Goal: Task Accomplishment & Management: Manage account settings

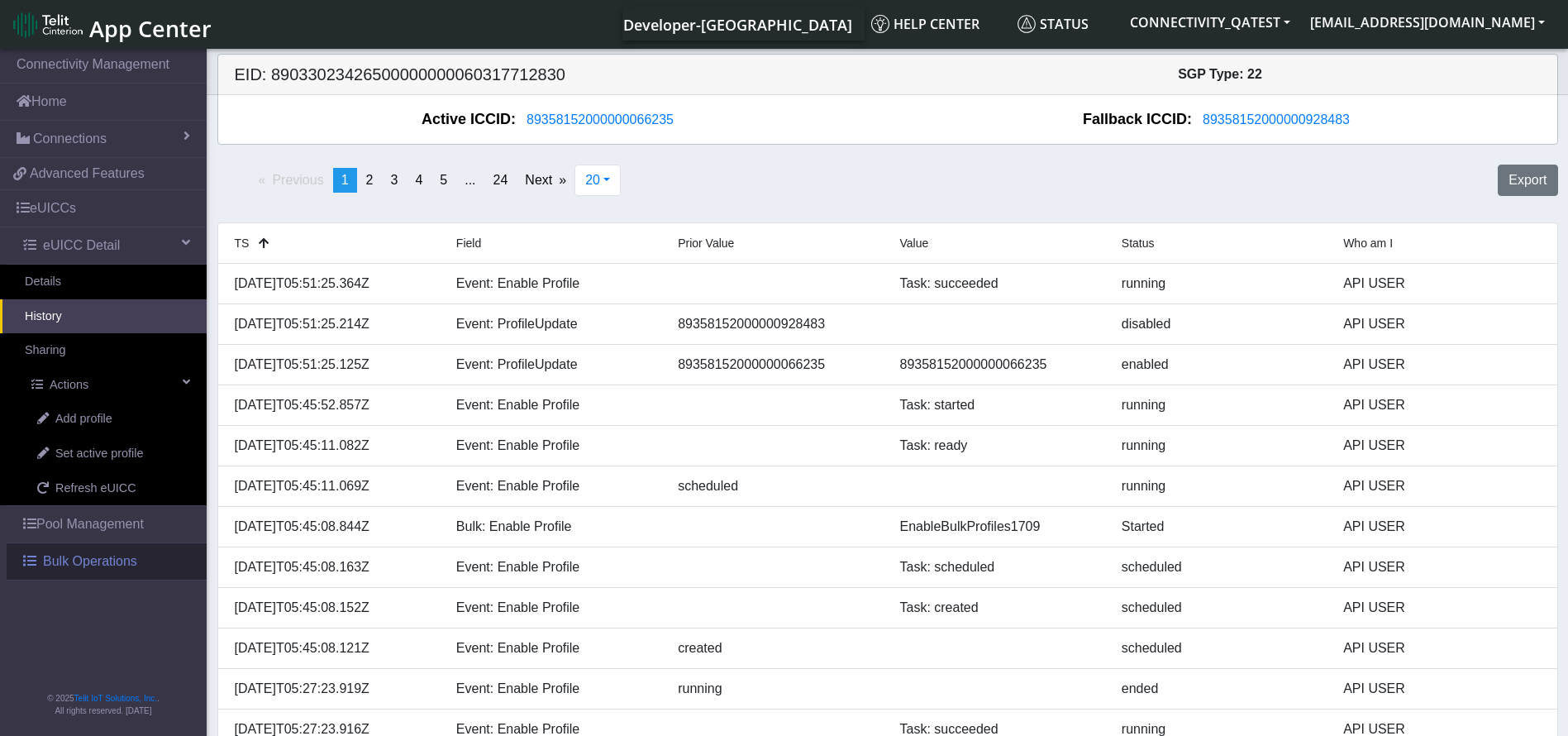
click at [132, 554] on span "Bulk Operations" at bounding box center [90, 561] width 94 height 20
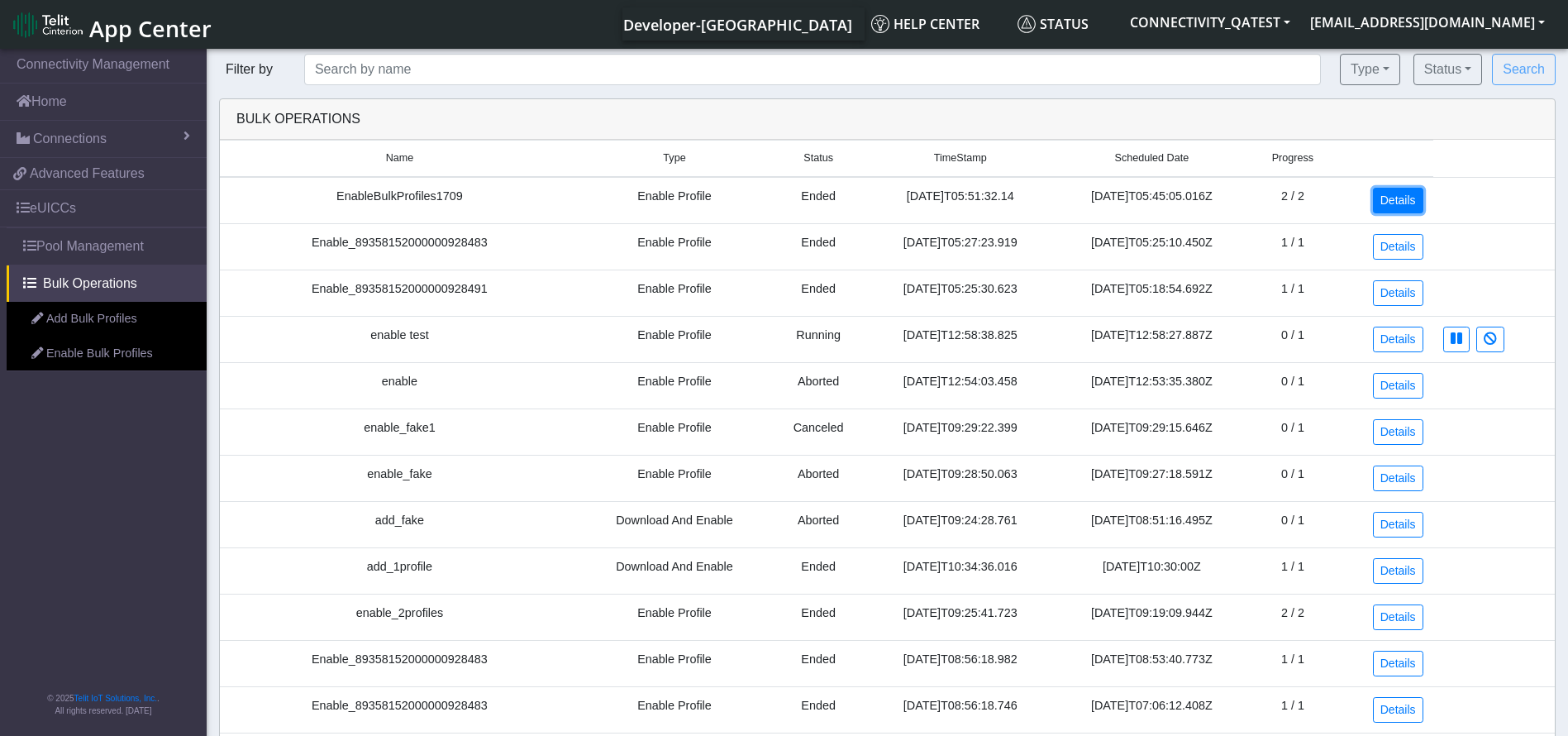
click at [1396, 191] on link "Details" at bounding box center [1398, 201] width 51 height 26
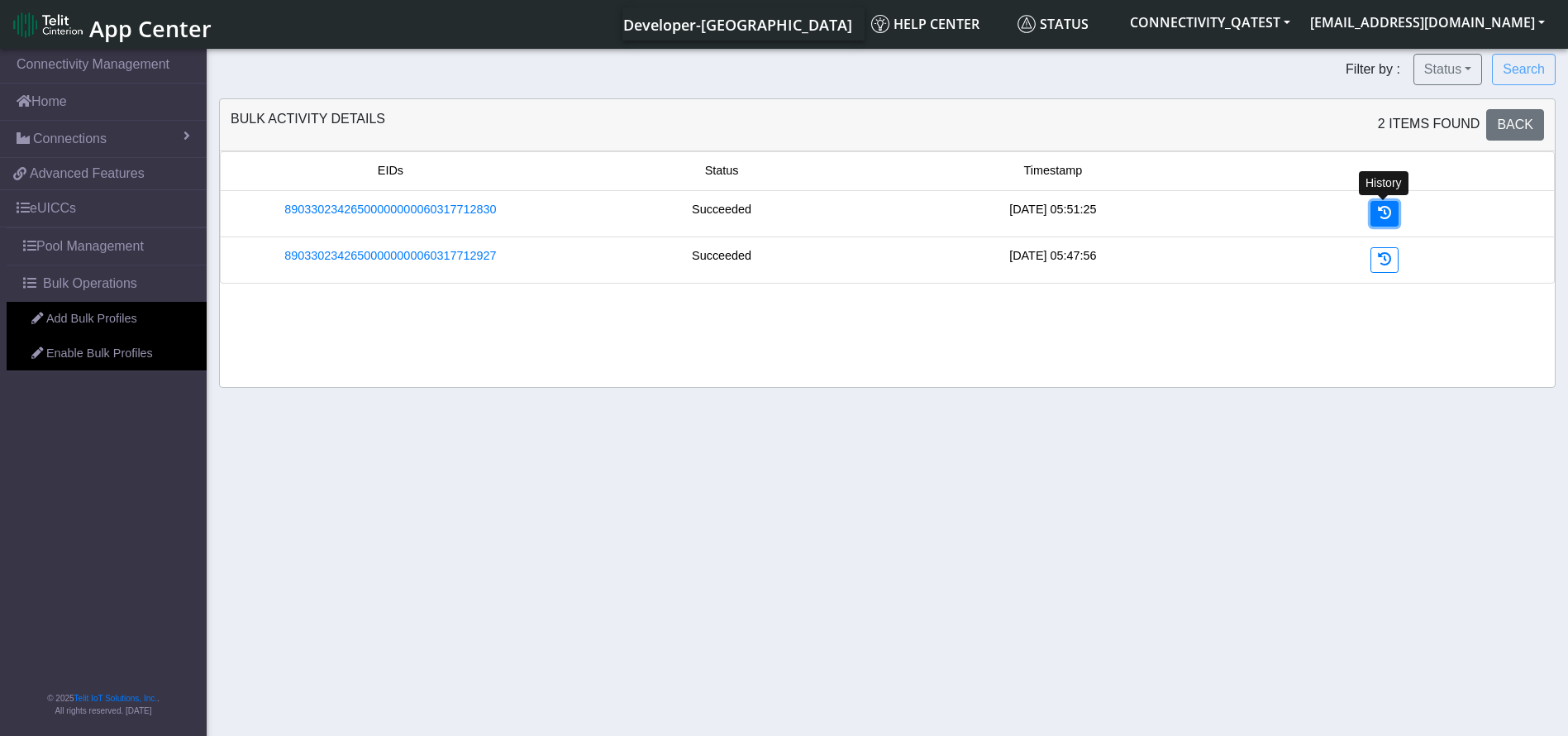
click at [1388, 213] on icon at bounding box center [1383, 212] width 13 height 13
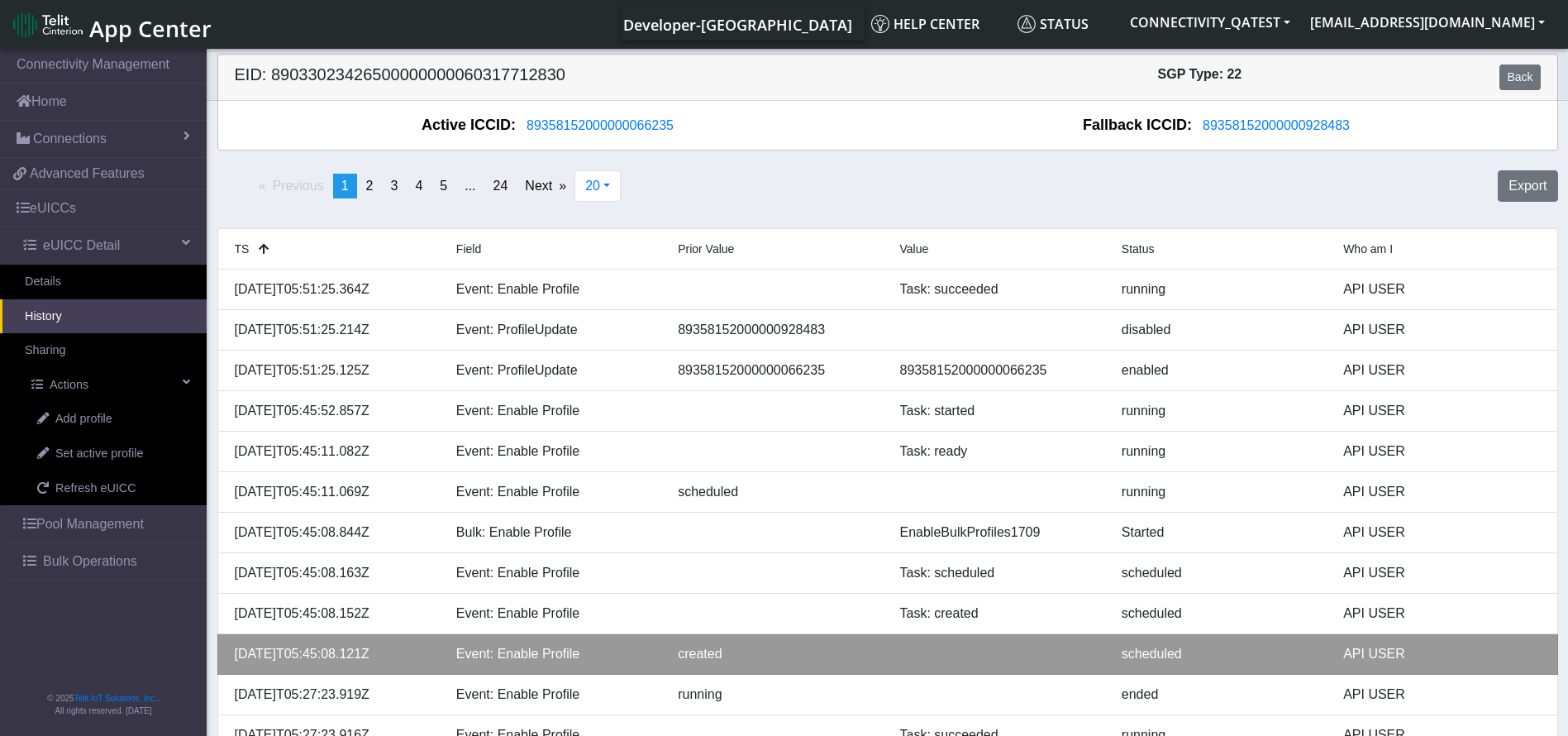
drag, startPoint x: 412, startPoint y: 657, endPoint x: 234, endPoint y: 657, distance: 178.0
click at [234, 657] on div "2025-09-17T05:45:08.121Z" at bounding box center [333, 654] width 221 height 20
copy div "2025-09-17T05:45:08.121Z"
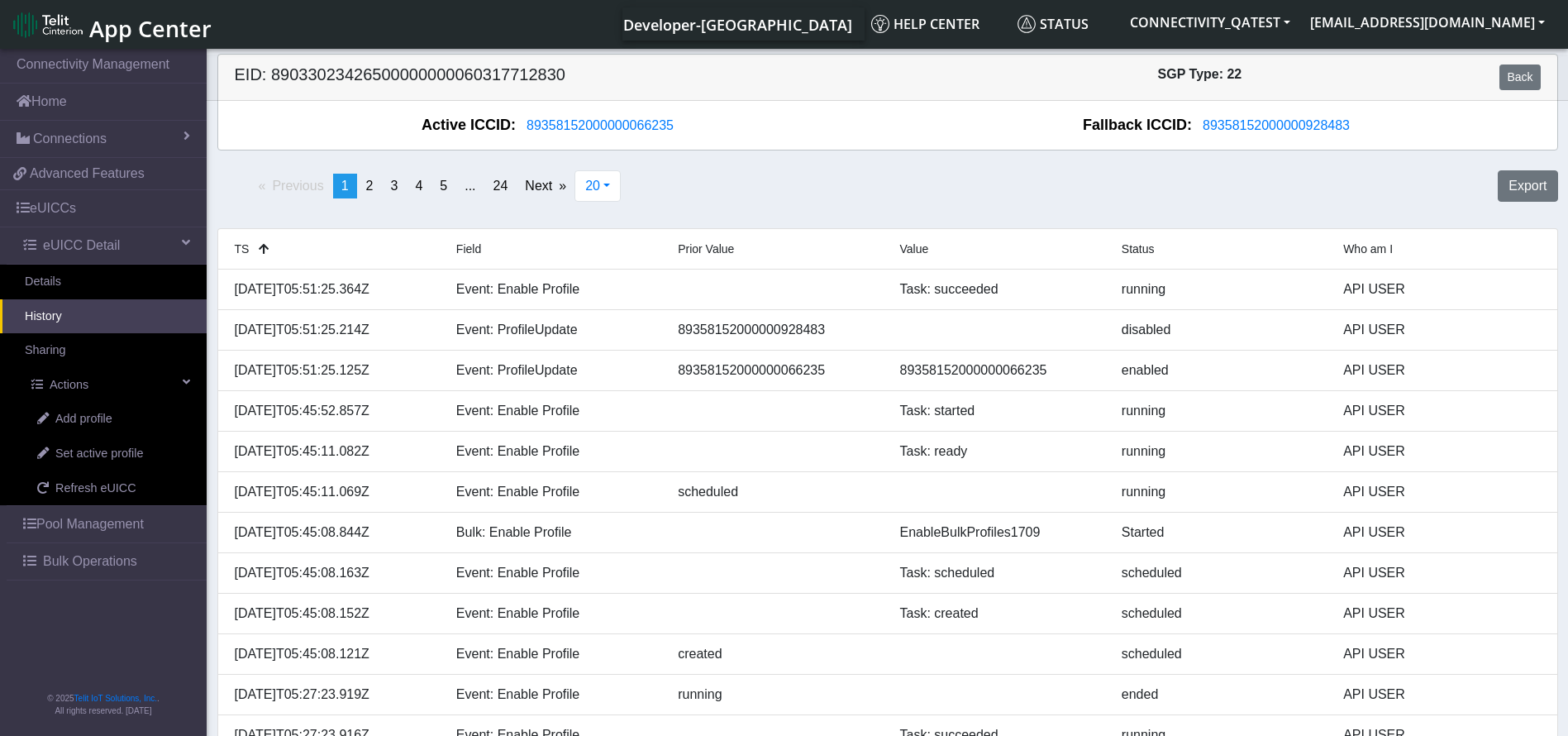
click at [521, 76] on h5 "EID: 89033023426500000000060317712830" at bounding box center [554, 77] width 665 height 26
copy h5 "89033023426500000000060317712830"
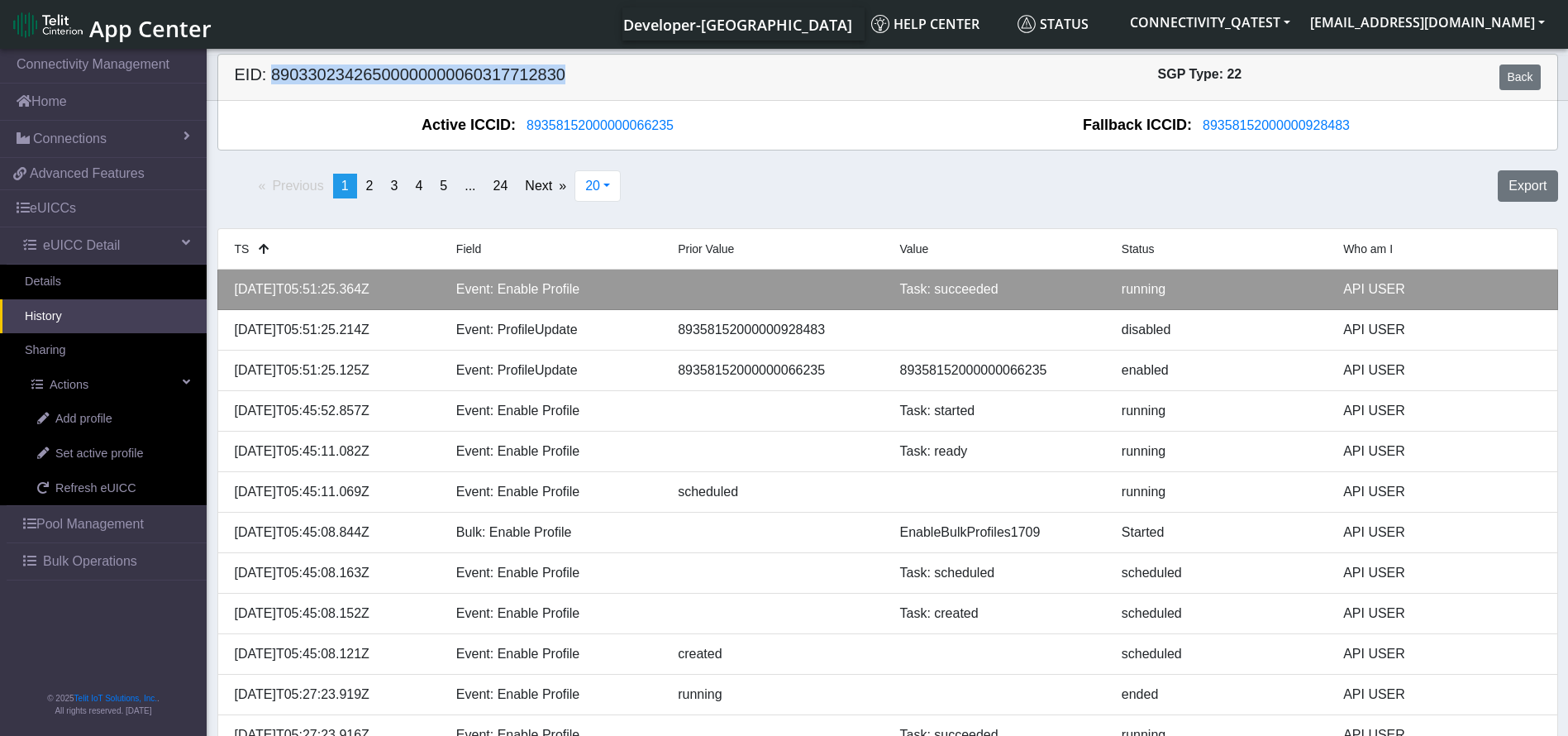
drag, startPoint x: 389, startPoint y: 295, endPoint x: 230, endPoint y: 291, distance: 159.1
click at [230, 291] on div "[DATE]T05:51:25.364Z" at bounding box center [333, 289] width 221 height 20
copy div "[DATE]T05:51:25.364Z"
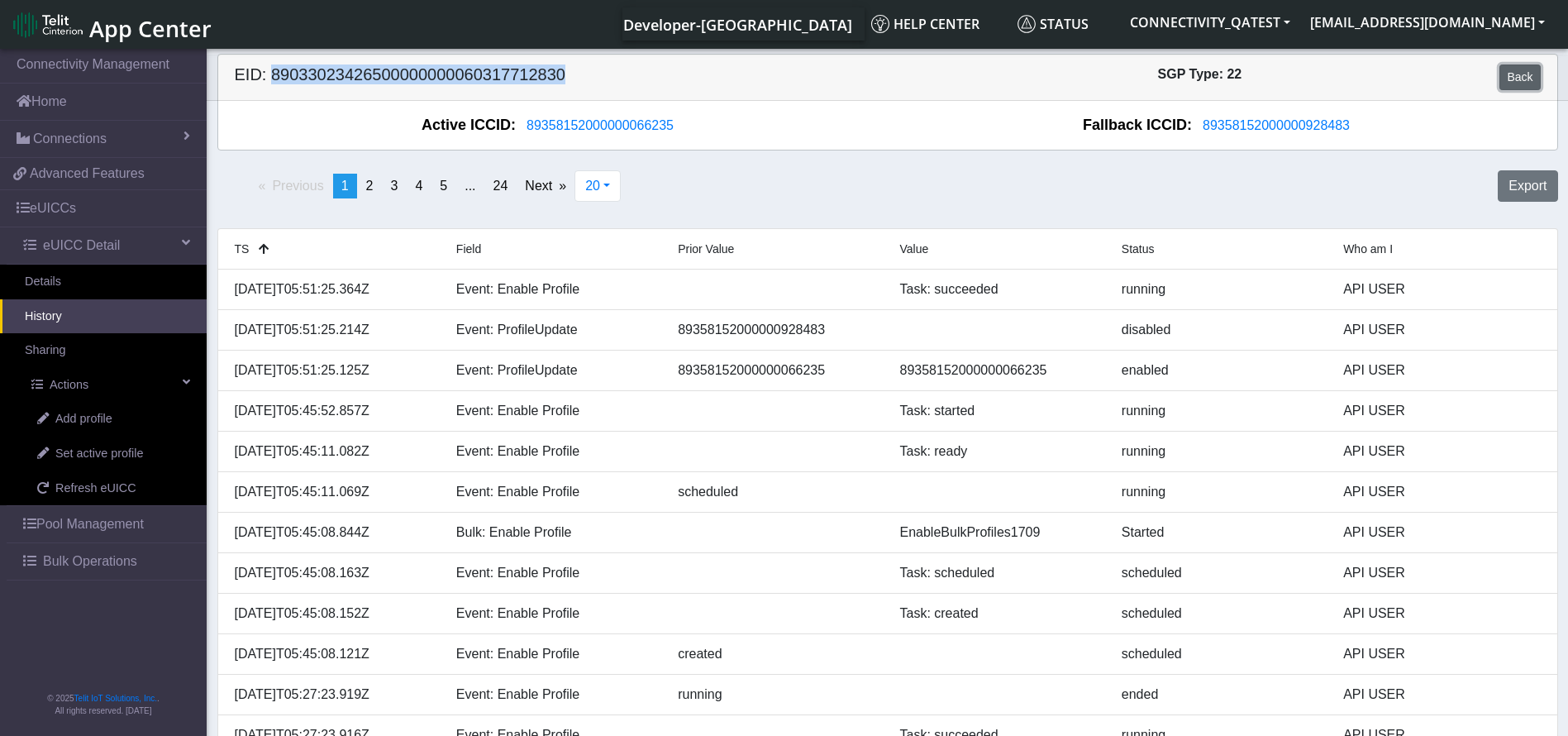
click at [1529, 74] on link "Back" at bounding box center [1519, 77] width 40 height 26
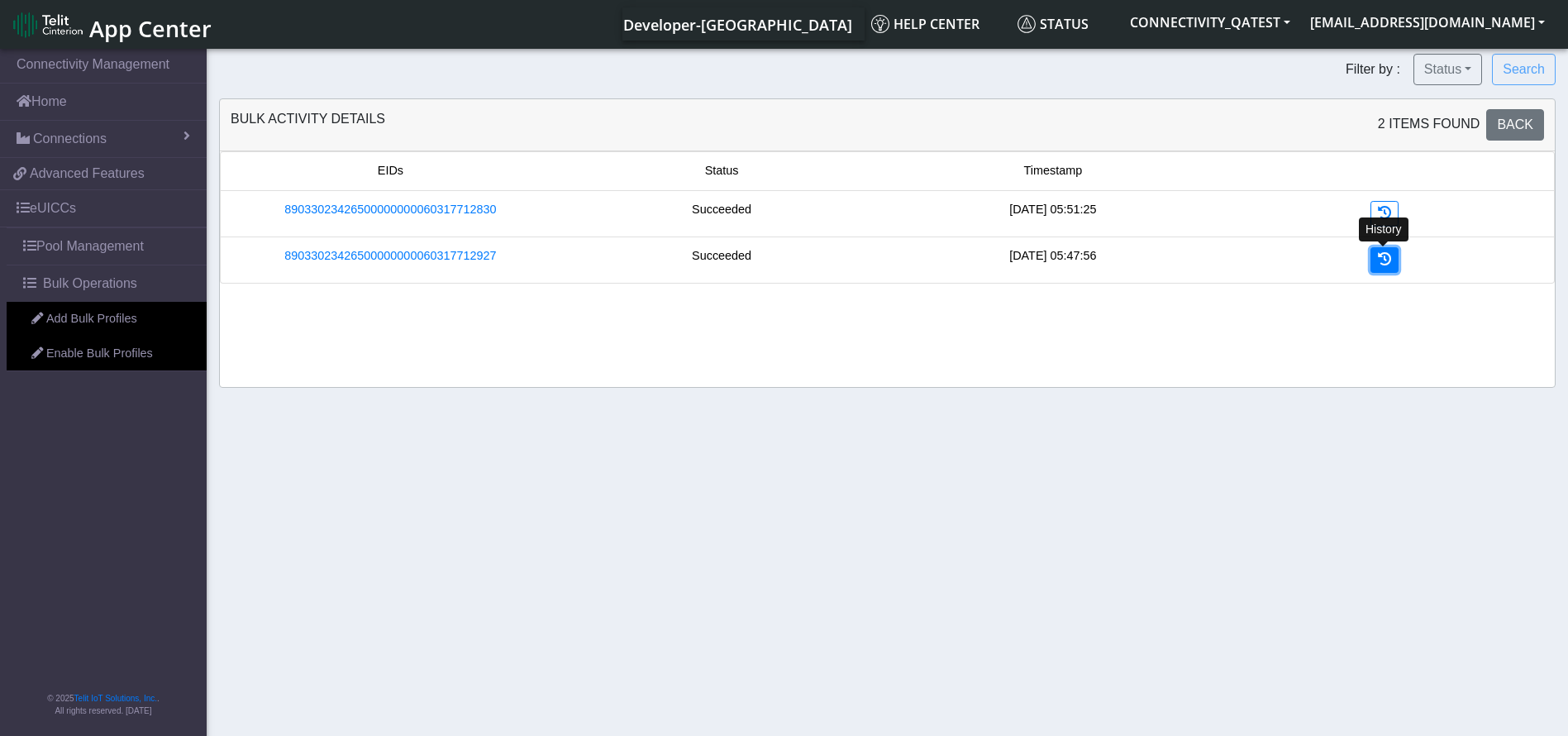
click at [1377, 260] on icon at bounding box center [1383, 259] width 13 height 13
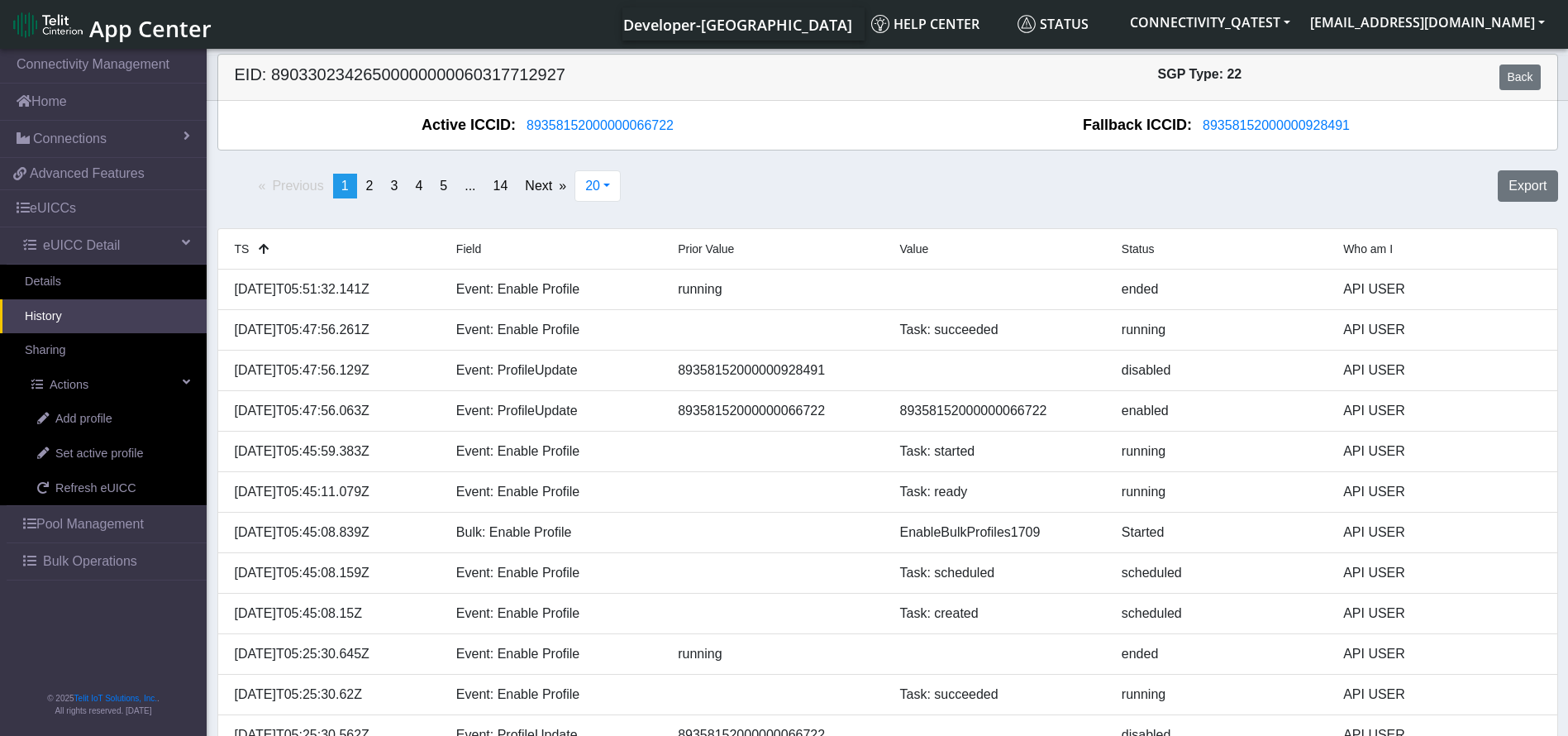
click at [459, 55] on div "EID: 89033023426500000000060317712927 SGP Type: 22 Back" at bounding box center [887, 78] width 1364 height 46
click at [476, 82] on h5 "EID: 89033023426500000000060317712927" at bounding box center [554, 77] width 665 height 26
copy h5 "89033023426500000000060317712927"
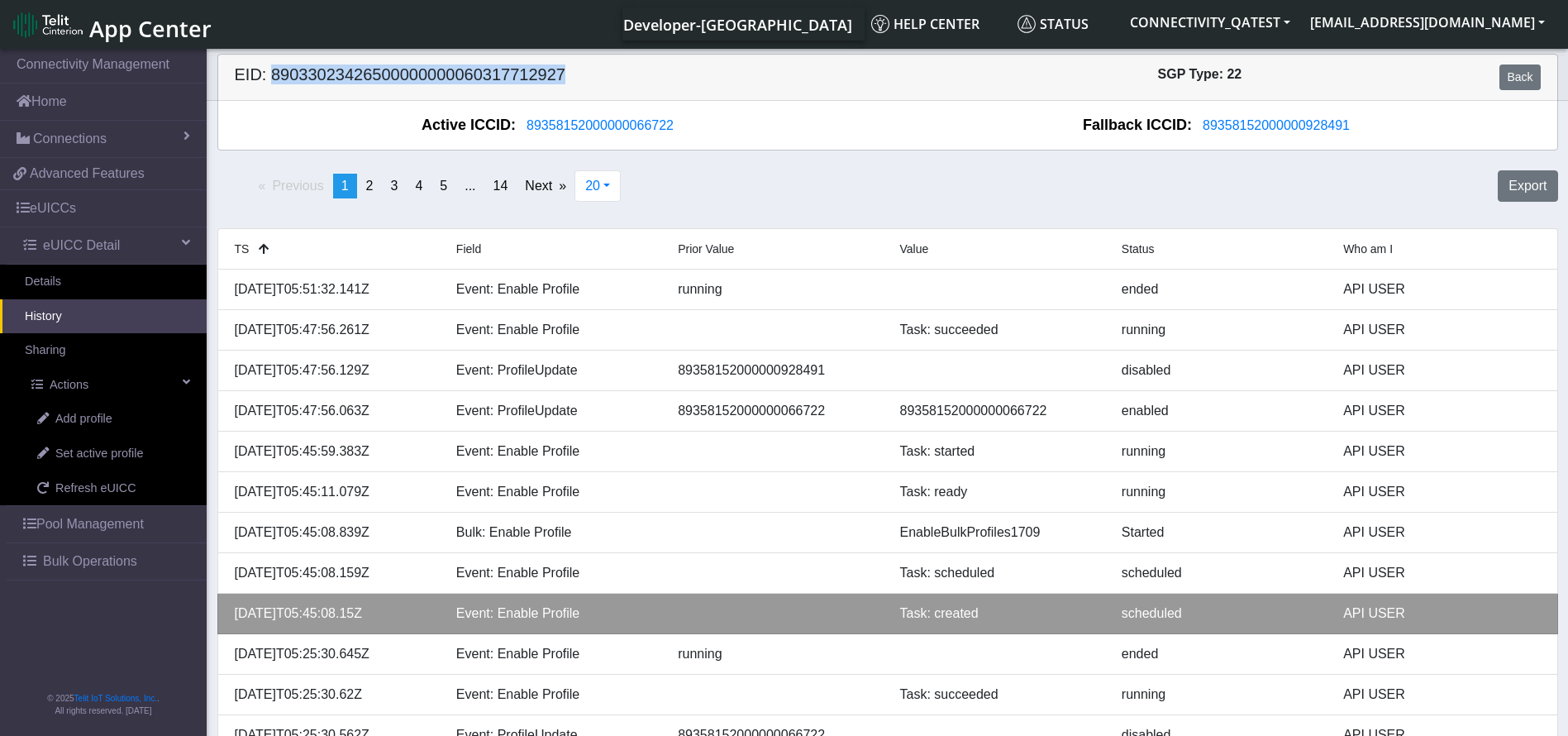
drag, startPoint x: 407, startPoint y: 605, endPoint x: 234, endPoint y: 612, distance: 173.1
click at [234, 612] on div "2025-09-17T05:45:08.15Z" at bounding box center [333, 613] width 221 height 20
copy div "2025-09-17T05:45:08.15Z"
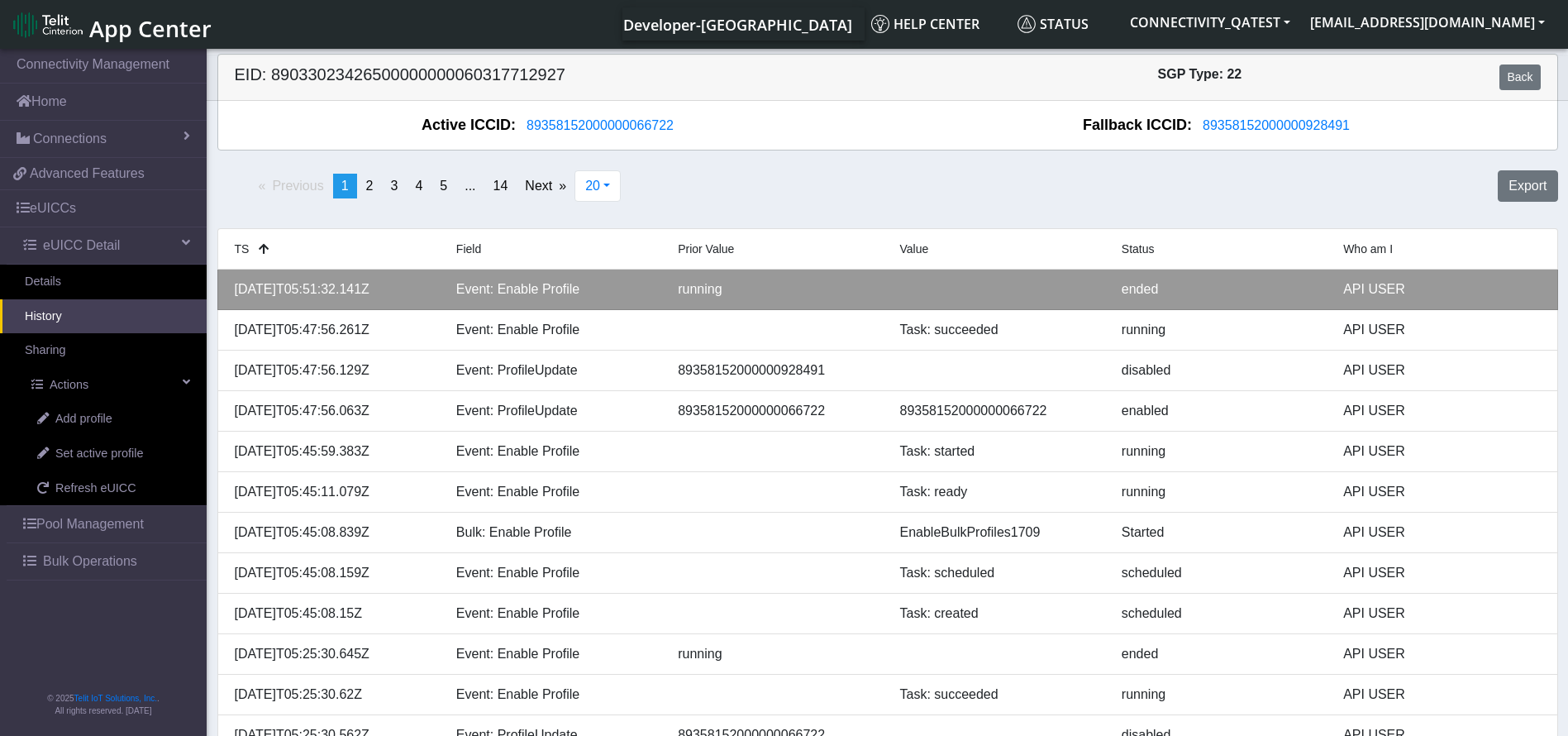
click at [330, 294] on div "2025-09-17T05:51:32.141Z" at bounding box center [333, 289] width 221 height 20
copy div "2025-09-17T05:51:32.141Z"
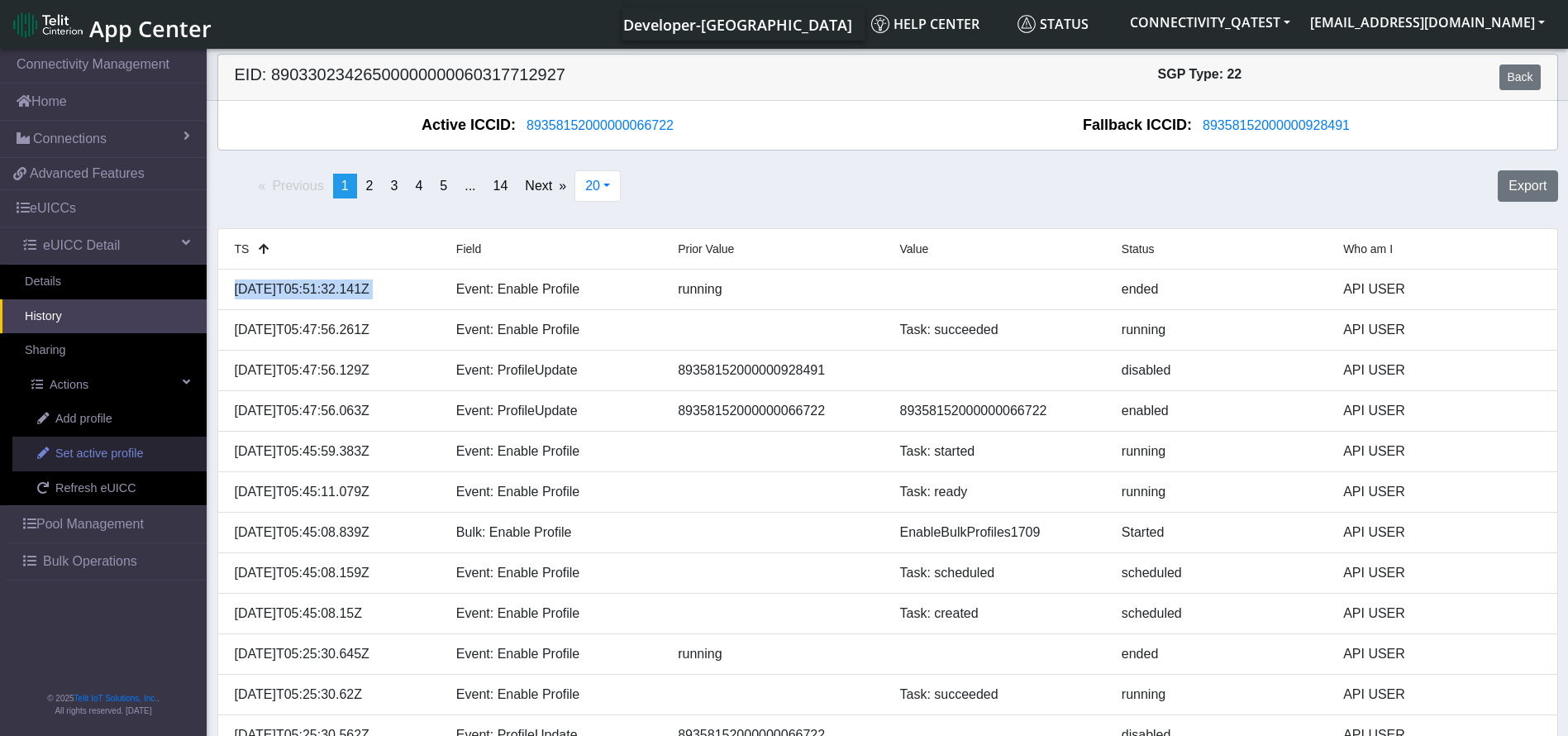
click at [102, 453] on span "Set active profile" at bounding box center [100, 453] width 88 height 18
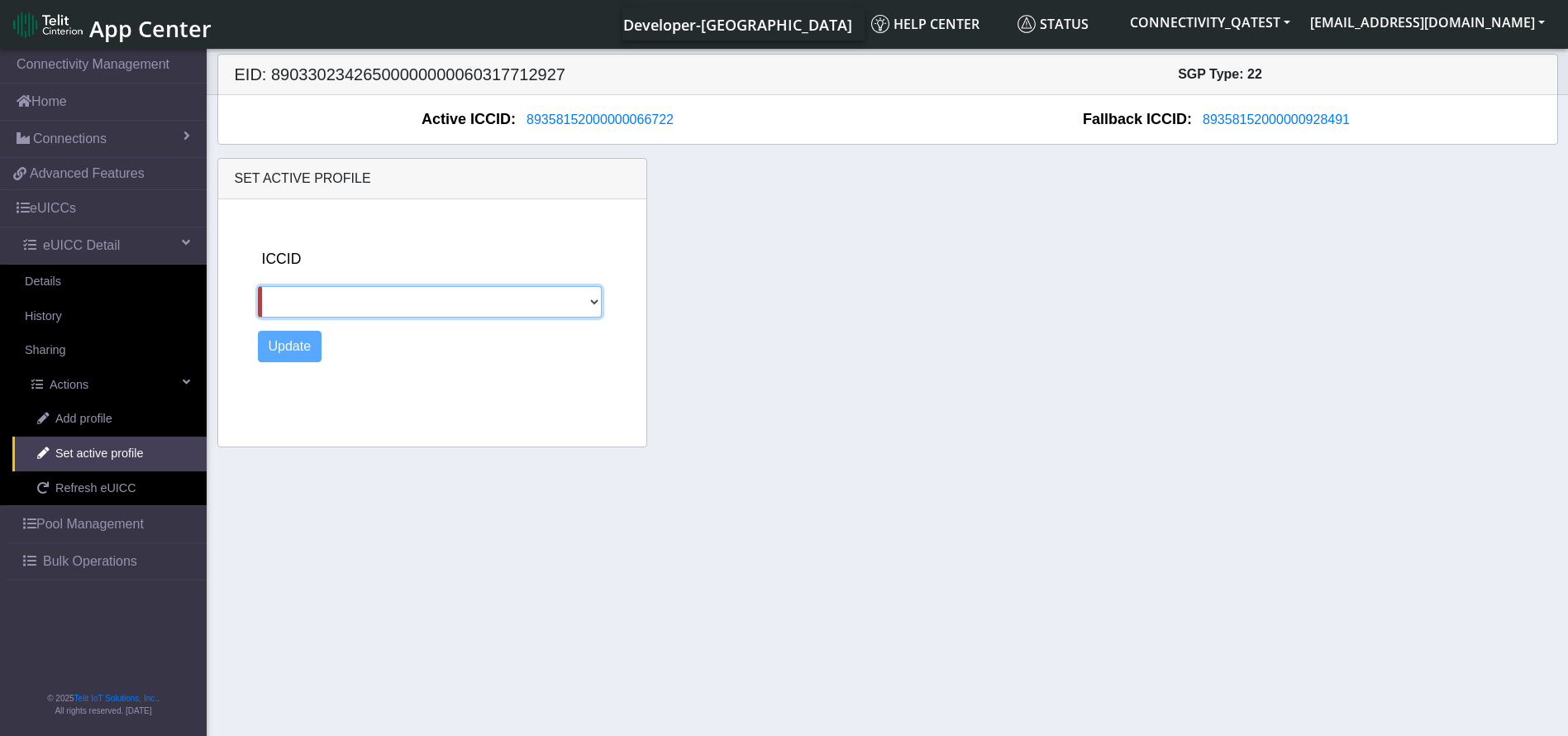
click at [548, 303] on select "89358152000000928491" at bounding box center [429, 301] width 344 height 32
select select "89358152000000928491"
click at [257, 286] on select "89358152000000928491" at bounding box center [429, 301] width 344 height 32
click at [296, 353] on button "Update" at bounding box center [289, 346] width 64 height 32
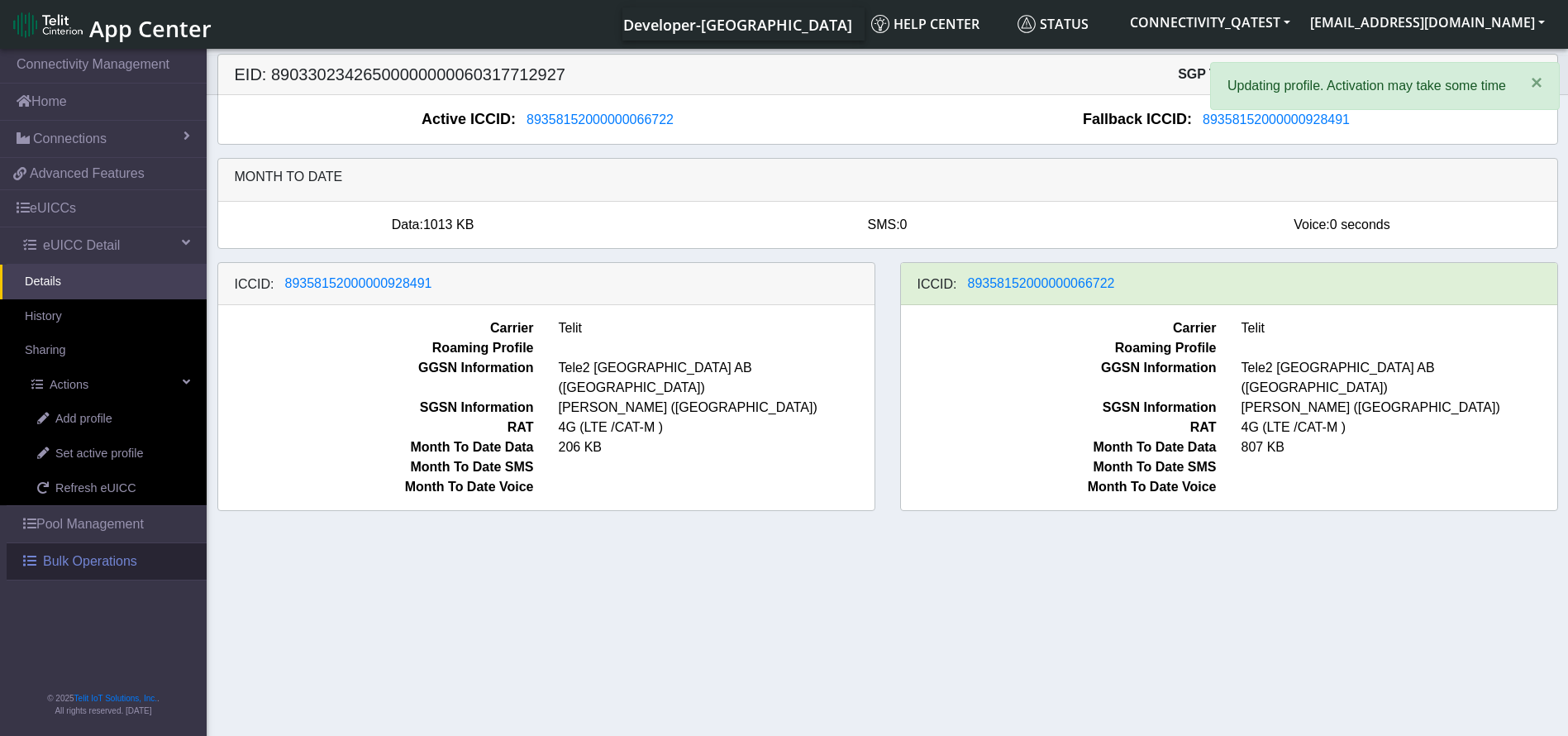
click at [142, 559] on link "Bulk Operations" at bounding box center [106, 562] width 200 height 36
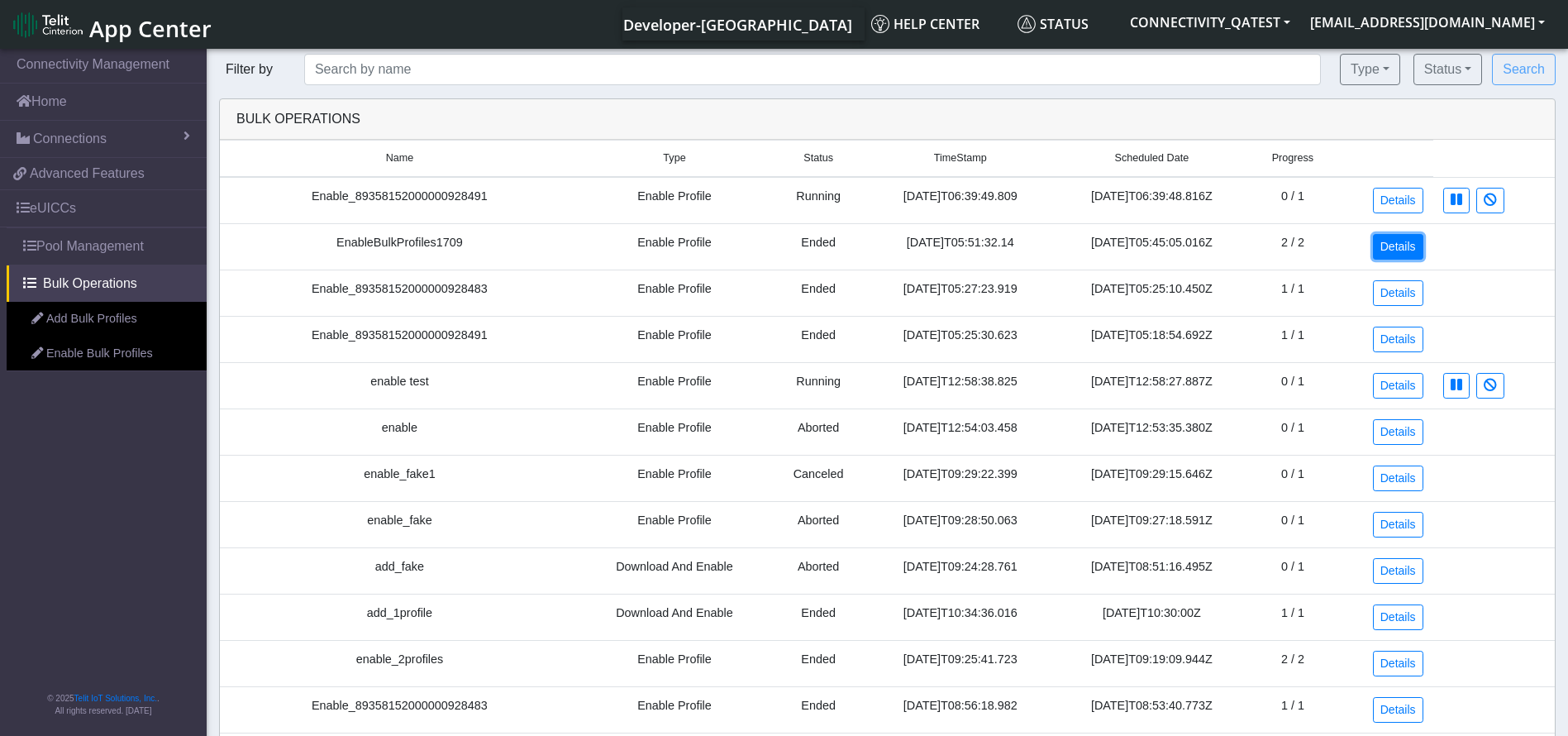
click at [1396, 247] on link "Details" at bounding box center [1398, 247] width 51 height 26
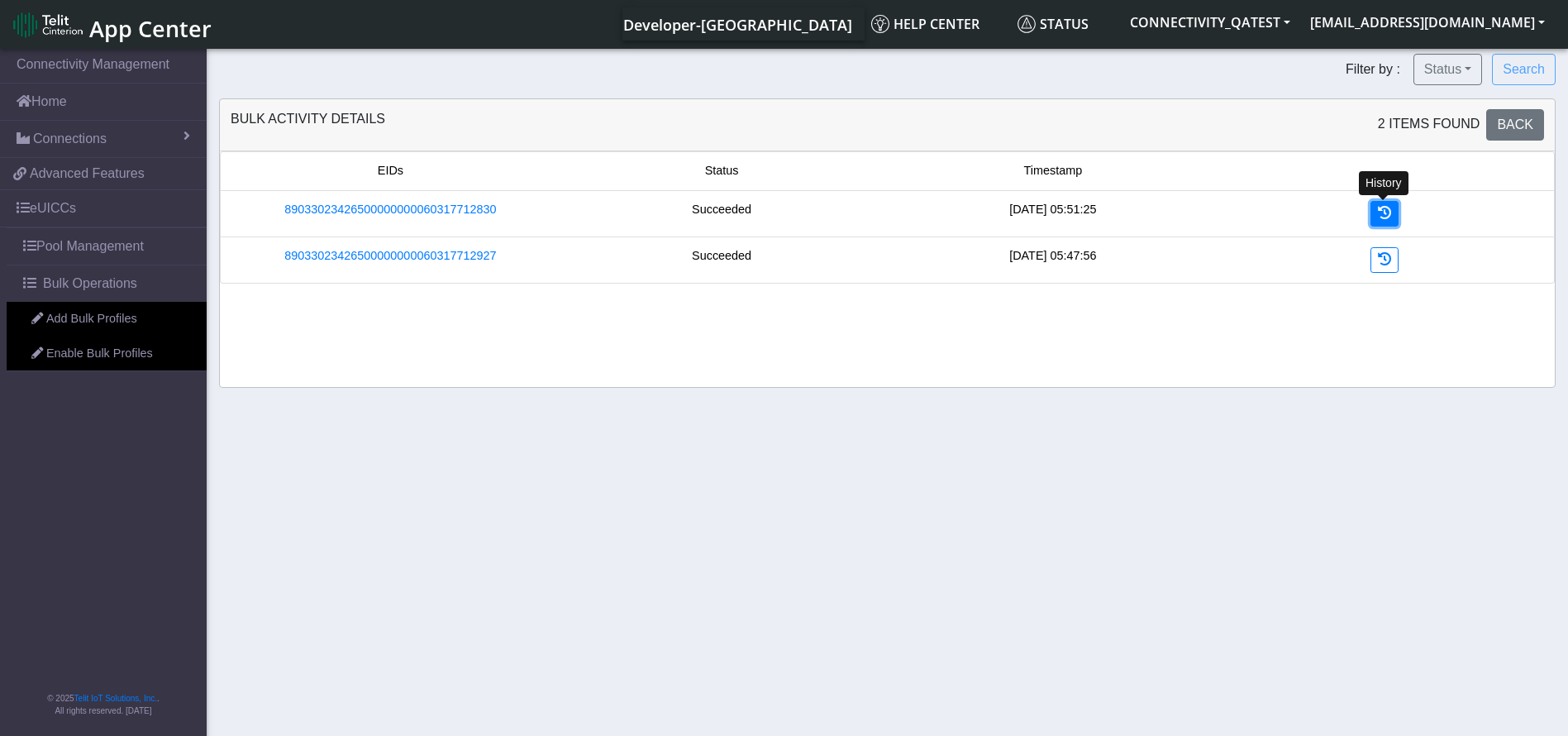
click at [1385, 212] on icon at bounding box center [1383, 212] width 13 height 13
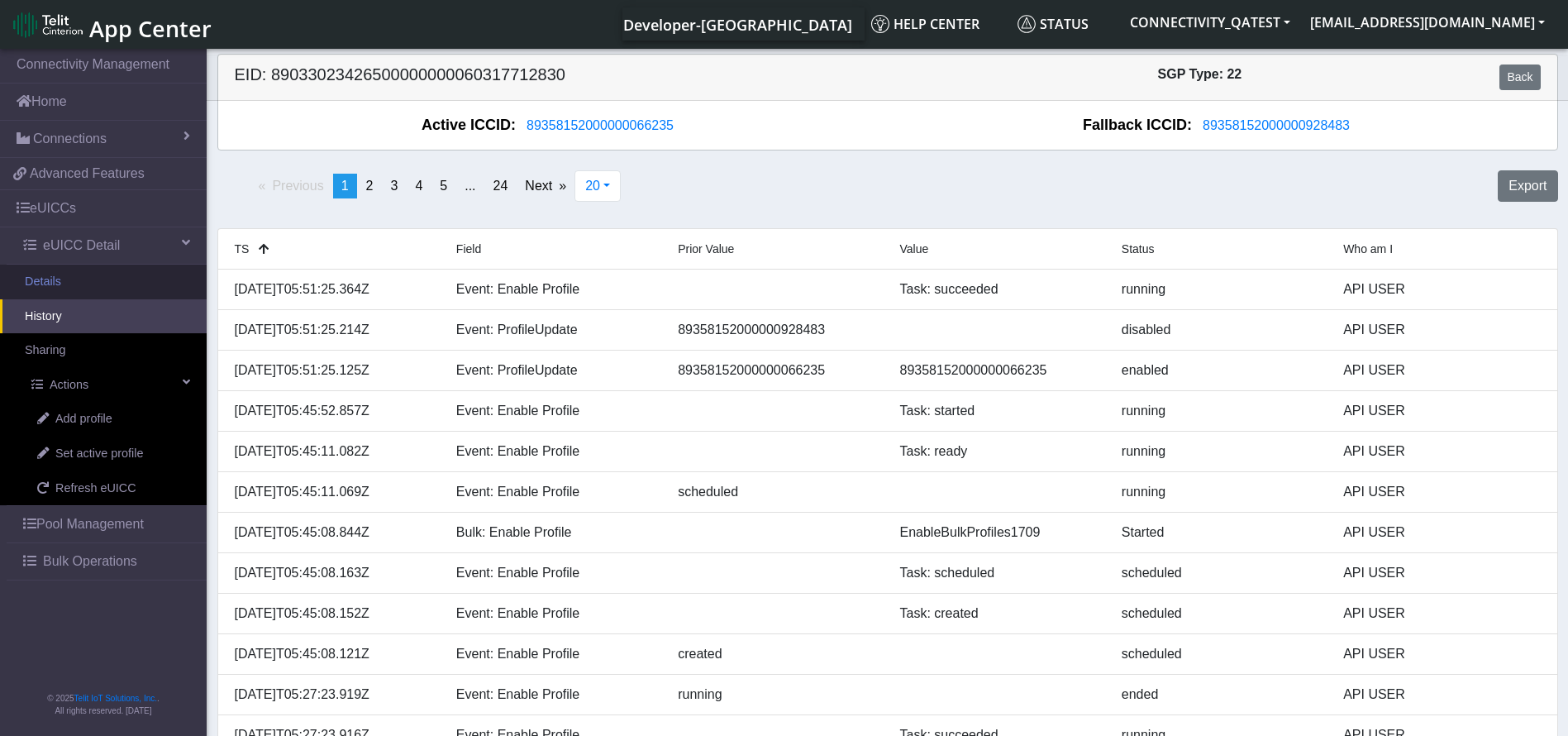
click at [152, 279] on link "Details" at bounding box center [103, 282] width 207 height 34
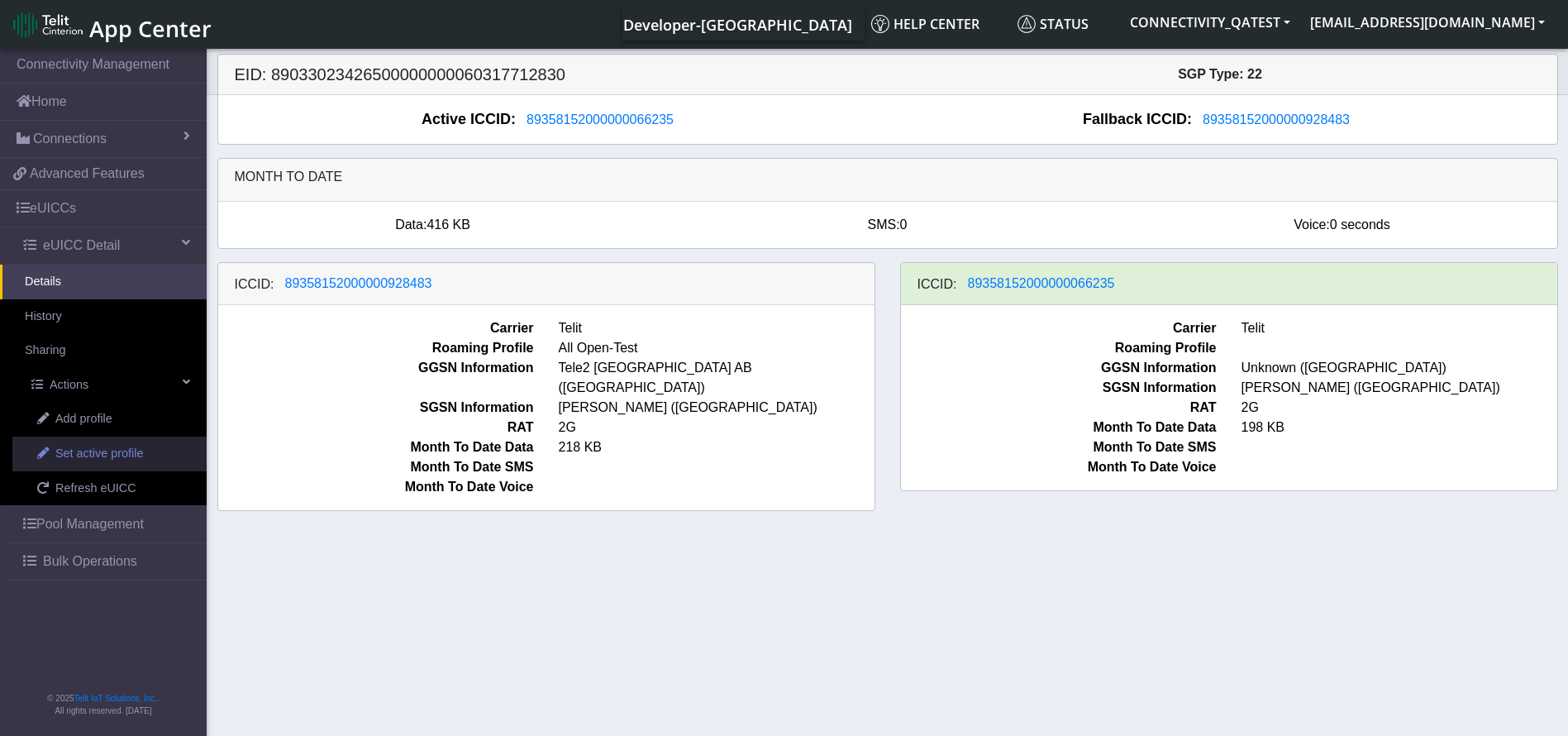
click at [131, 447] on span "Set active profile" at bounding box center [100, 453] width 88 height 18
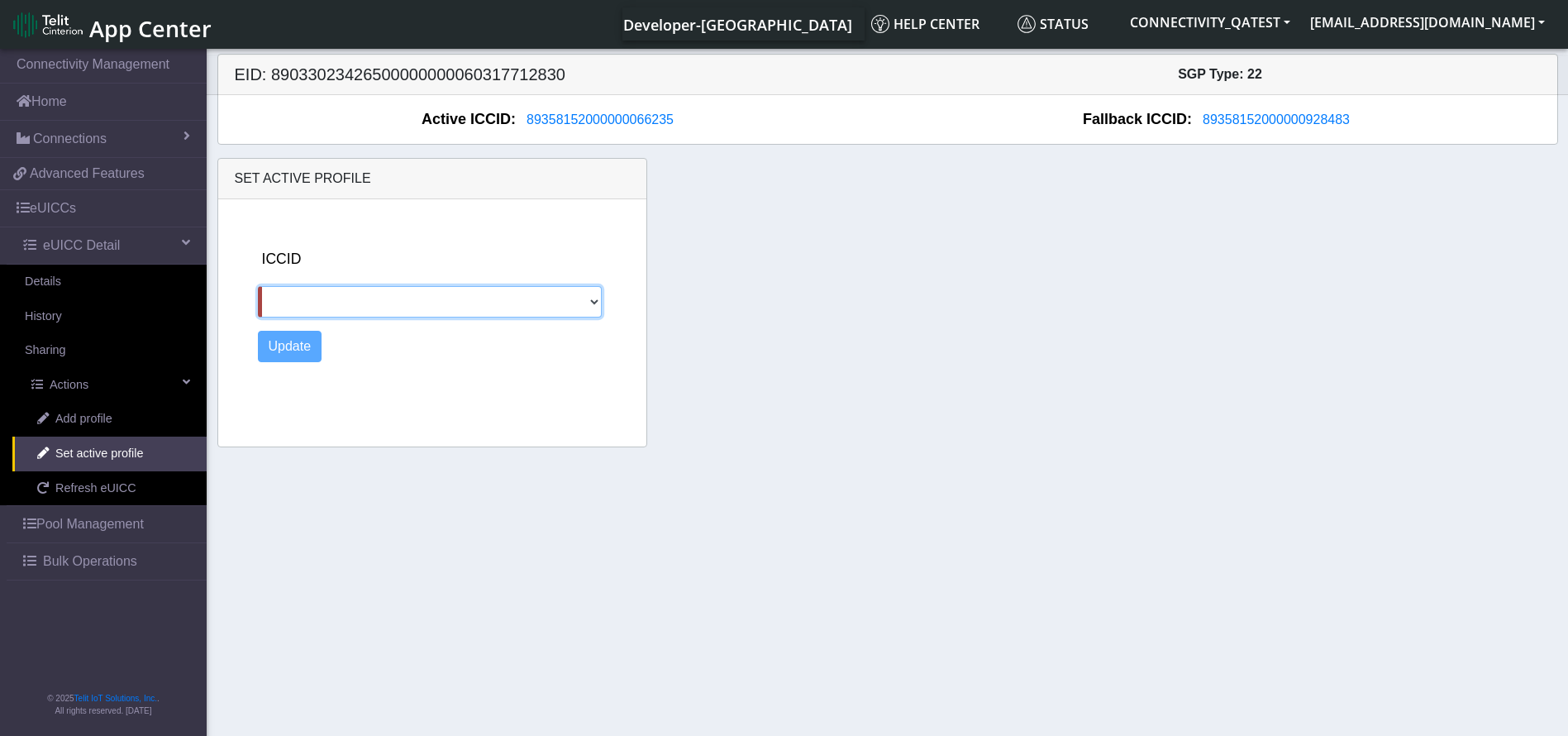
click at [392, 314] on select "89358152000000928483" at bounding box center [429, 301] width 344 height 32
select select "89358152000000928483"
click at [257, 286] on select "89358152000000928483" at bounding box center [429, 301] width 344 height 32
click at [290, 338] on button "Update" at bounding box center [289, 346] width 64 height 32
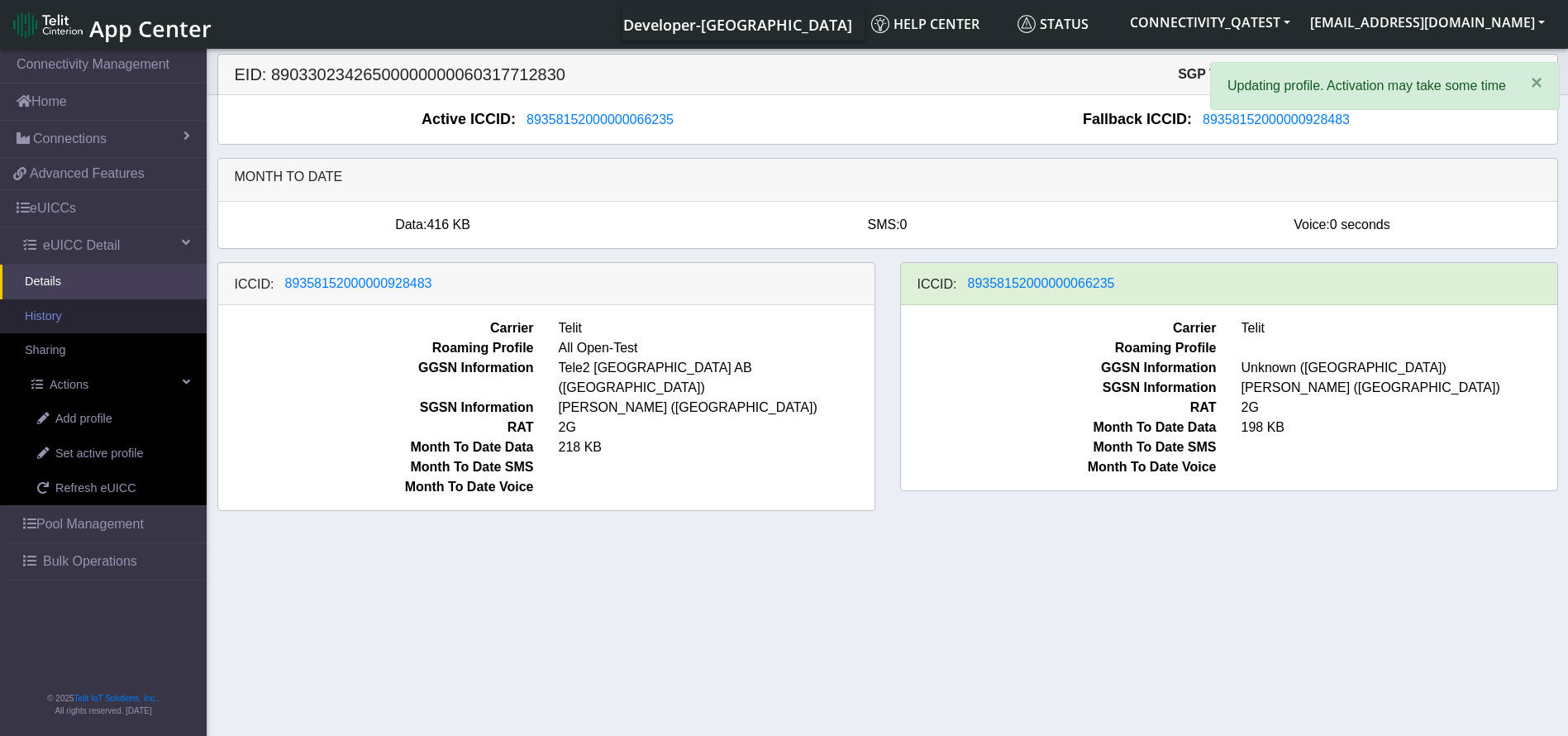
click at [58, 317] on link "History" at bounding box center [103, 317] width 207 height 34
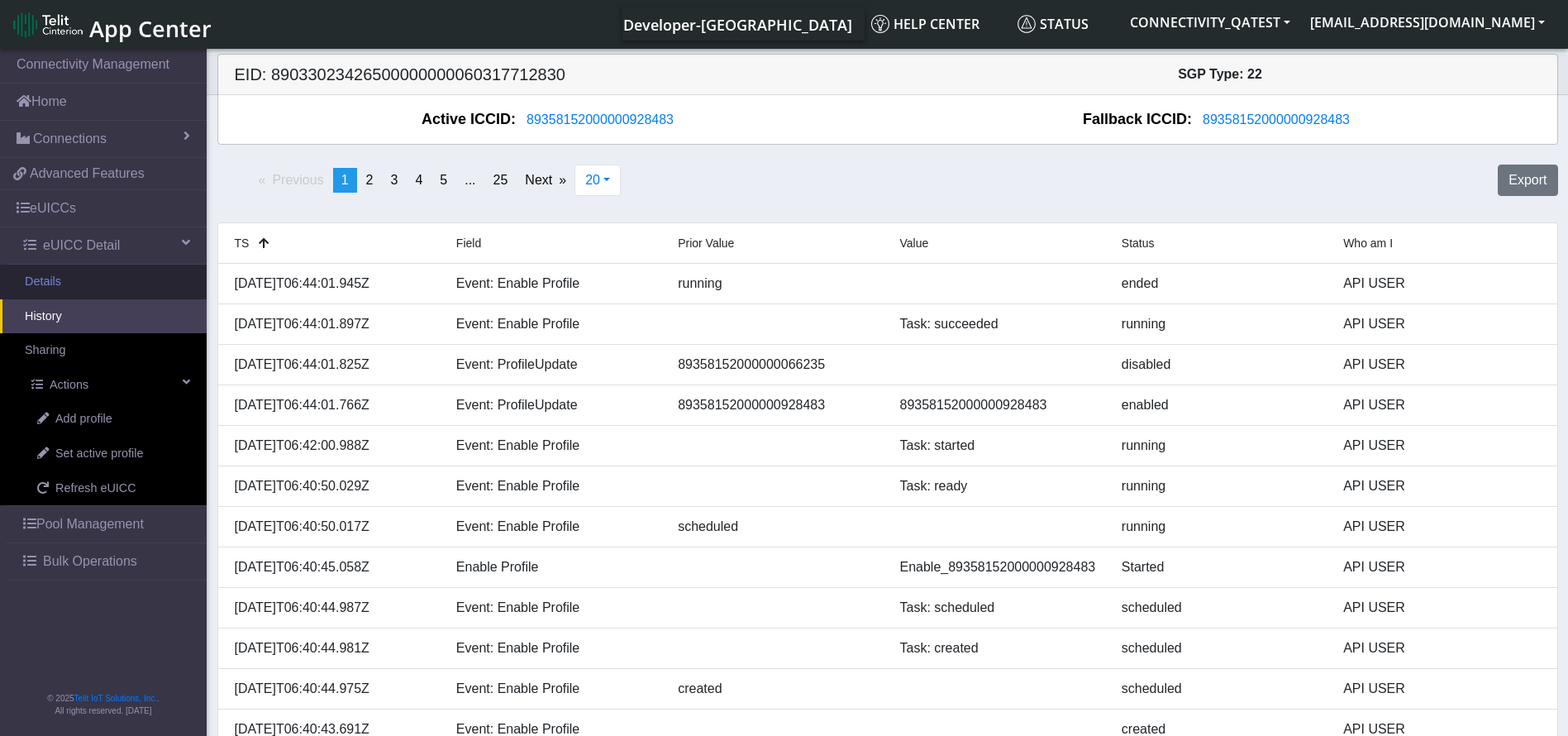
click at [94, 283] on link "Details" at bounding box center [103, 282] width 207 height 34
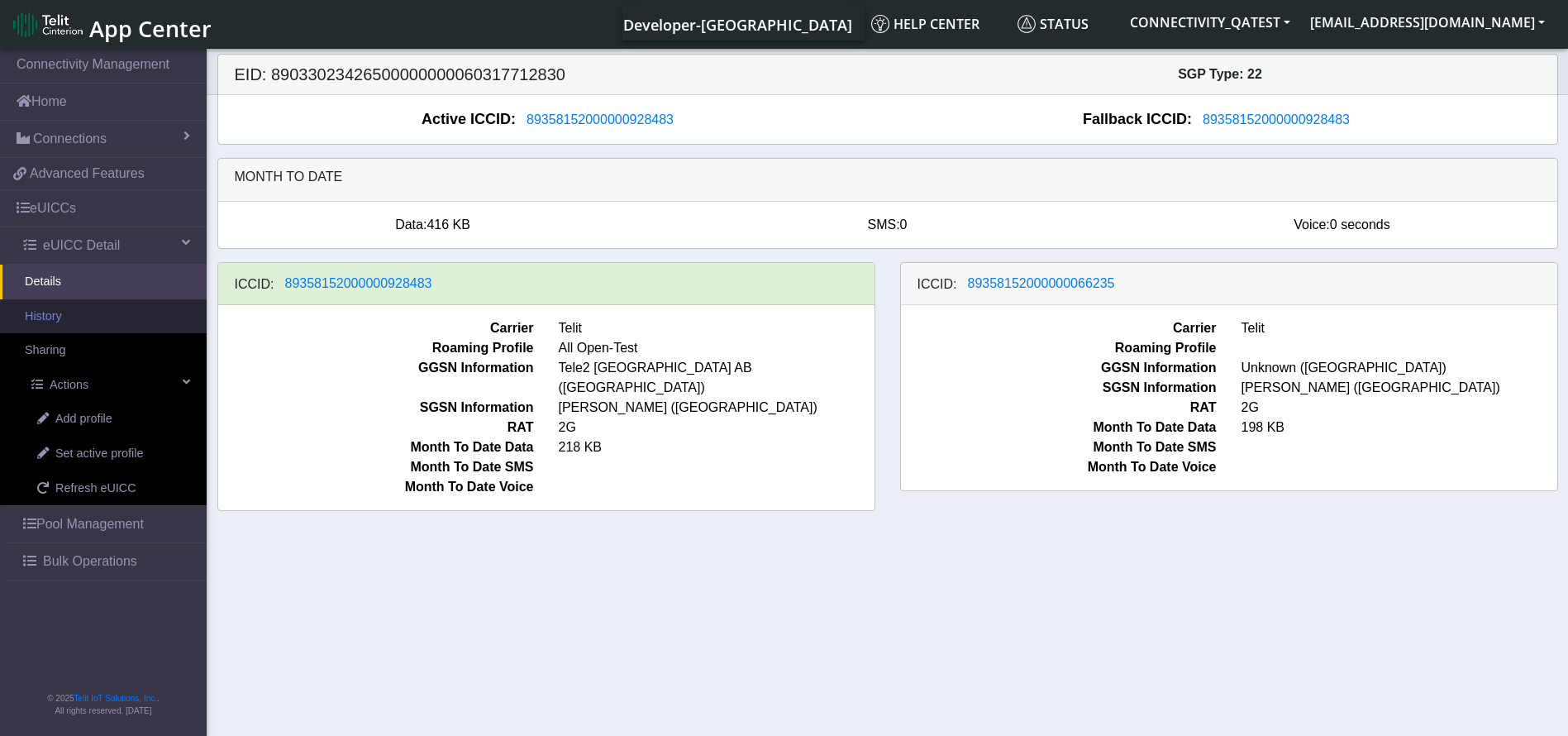
click at [72, 319] on link "History" at bounding box center [103, 317] width 207 height 34
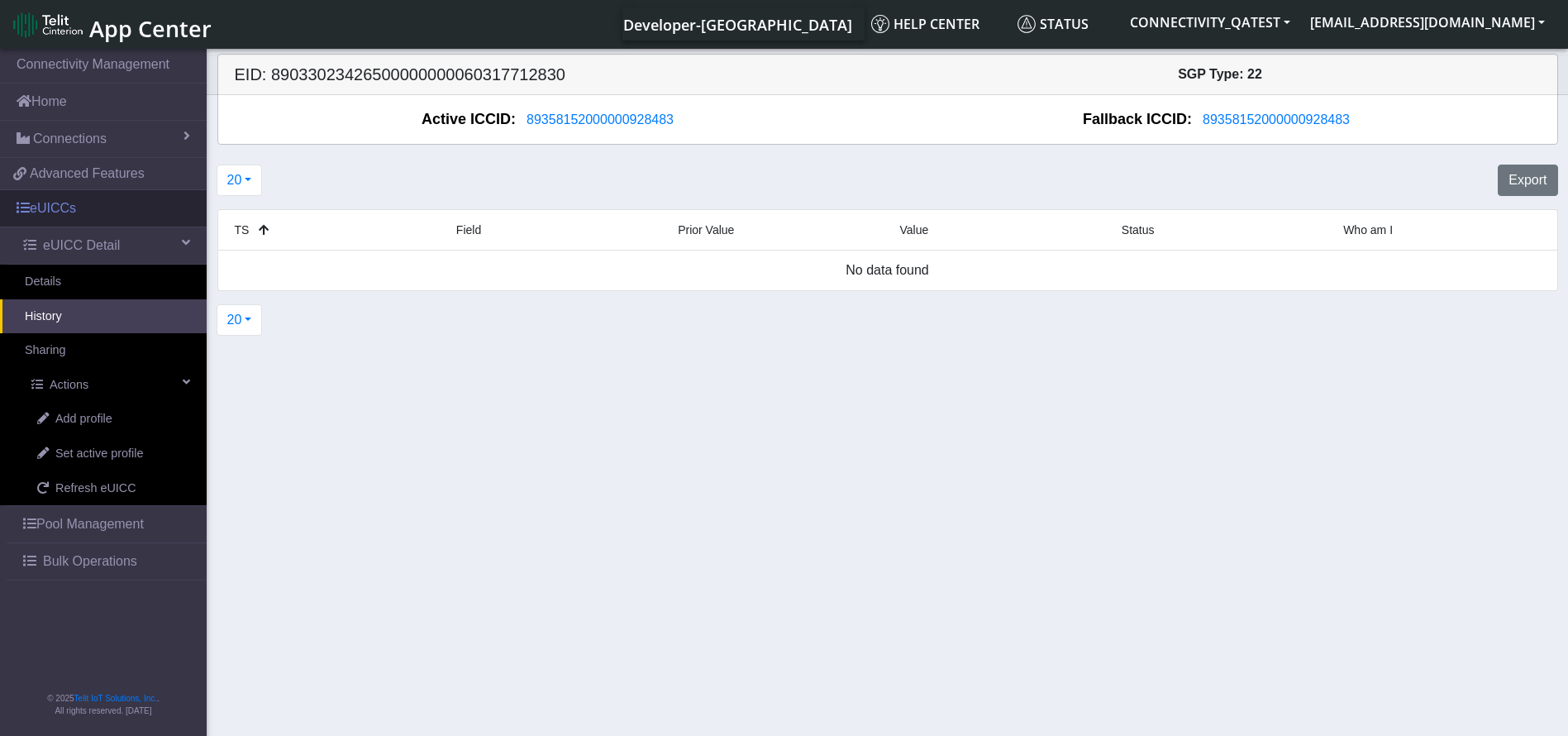
click at [124, 220] on link "eUICCs" at bounding box center [103, 209] width 207 height 36
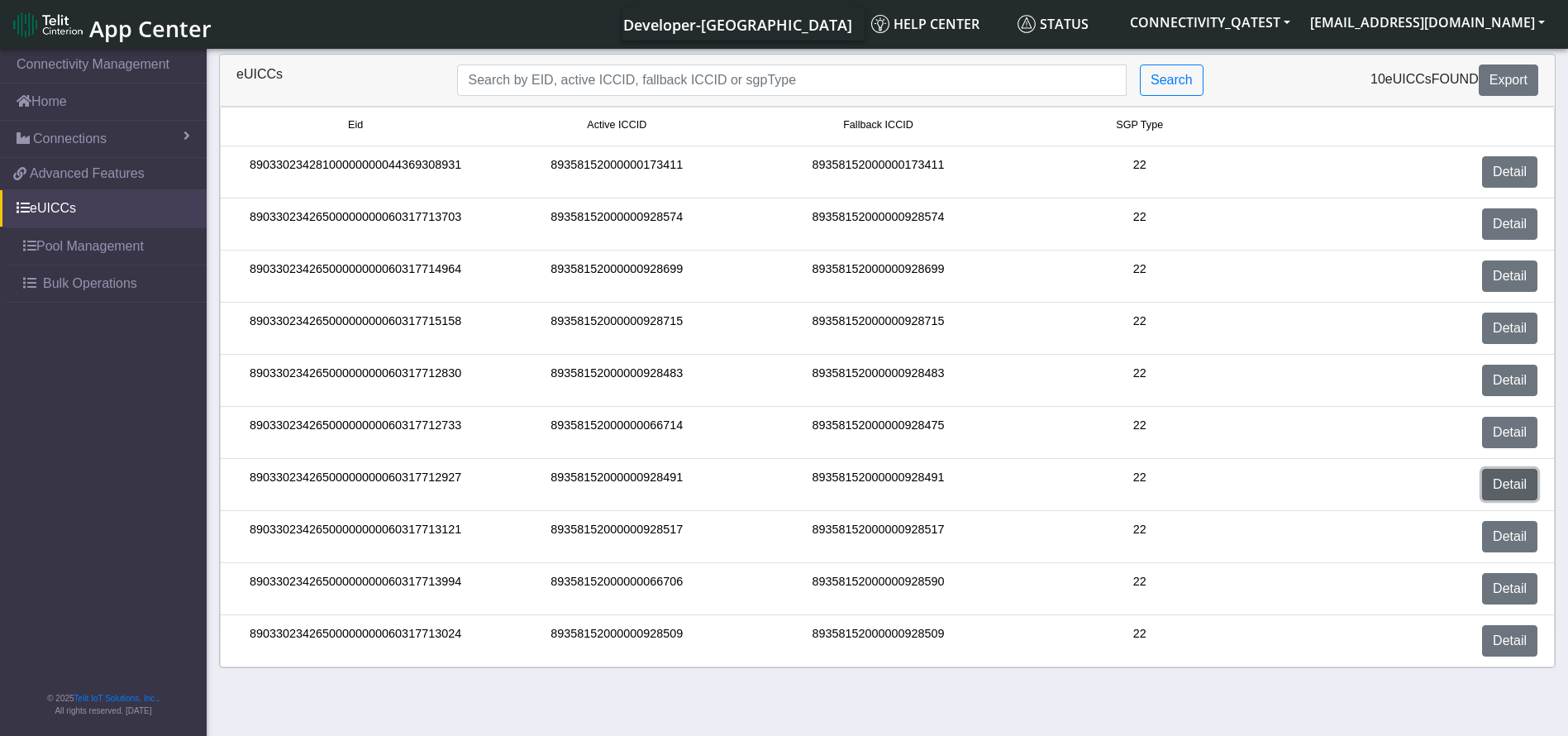
click at [1501, 491] on link "Detail" at bounding box center [1510, 484] width 56 height 32
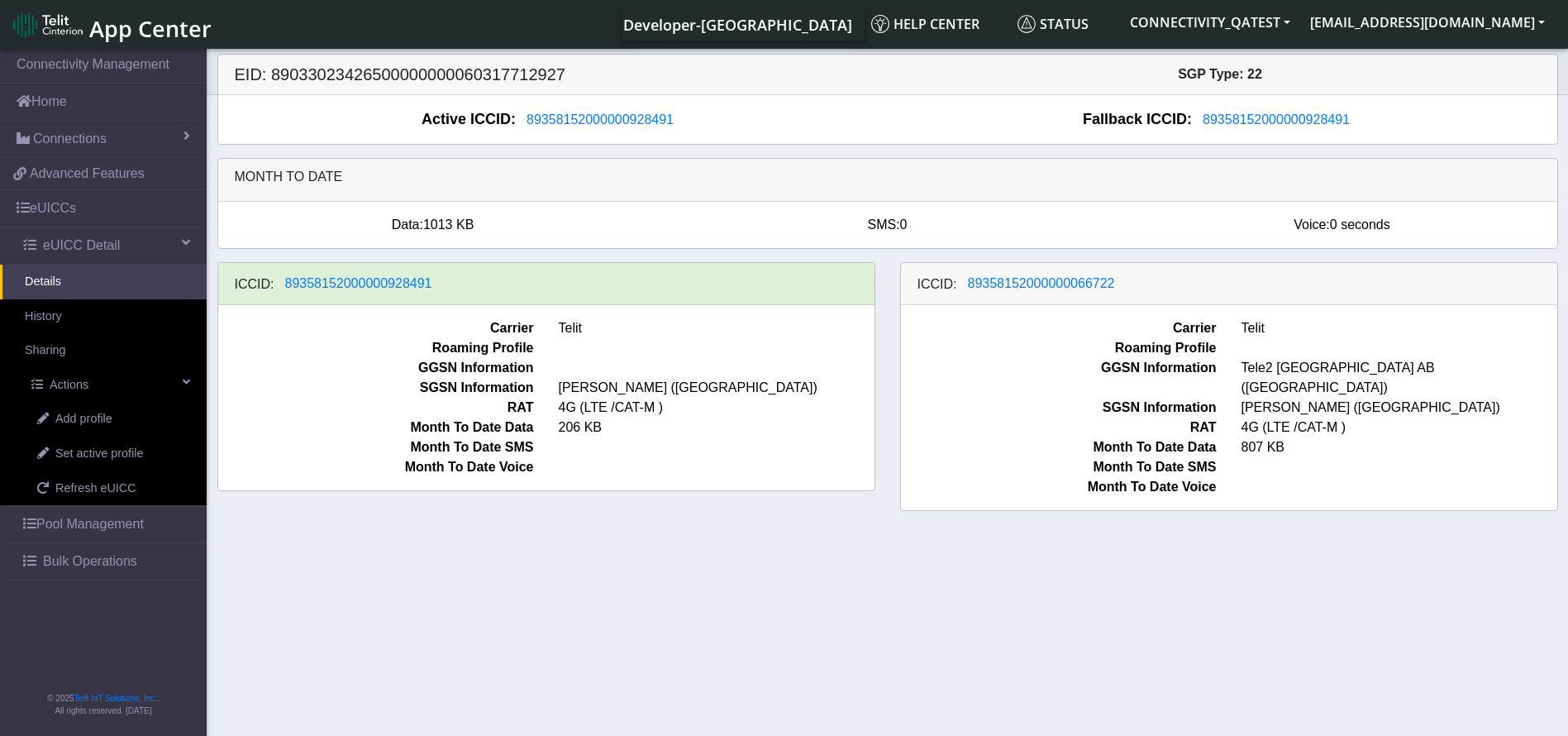
click at [526, 72] on h5 "EID: 89033023426500000000060317712927" at bounding box center [554, 74] width 665 height 20
click at [70, 558] on span "Bulk Operations" at bounding box center [90, 561] width 94 height 20
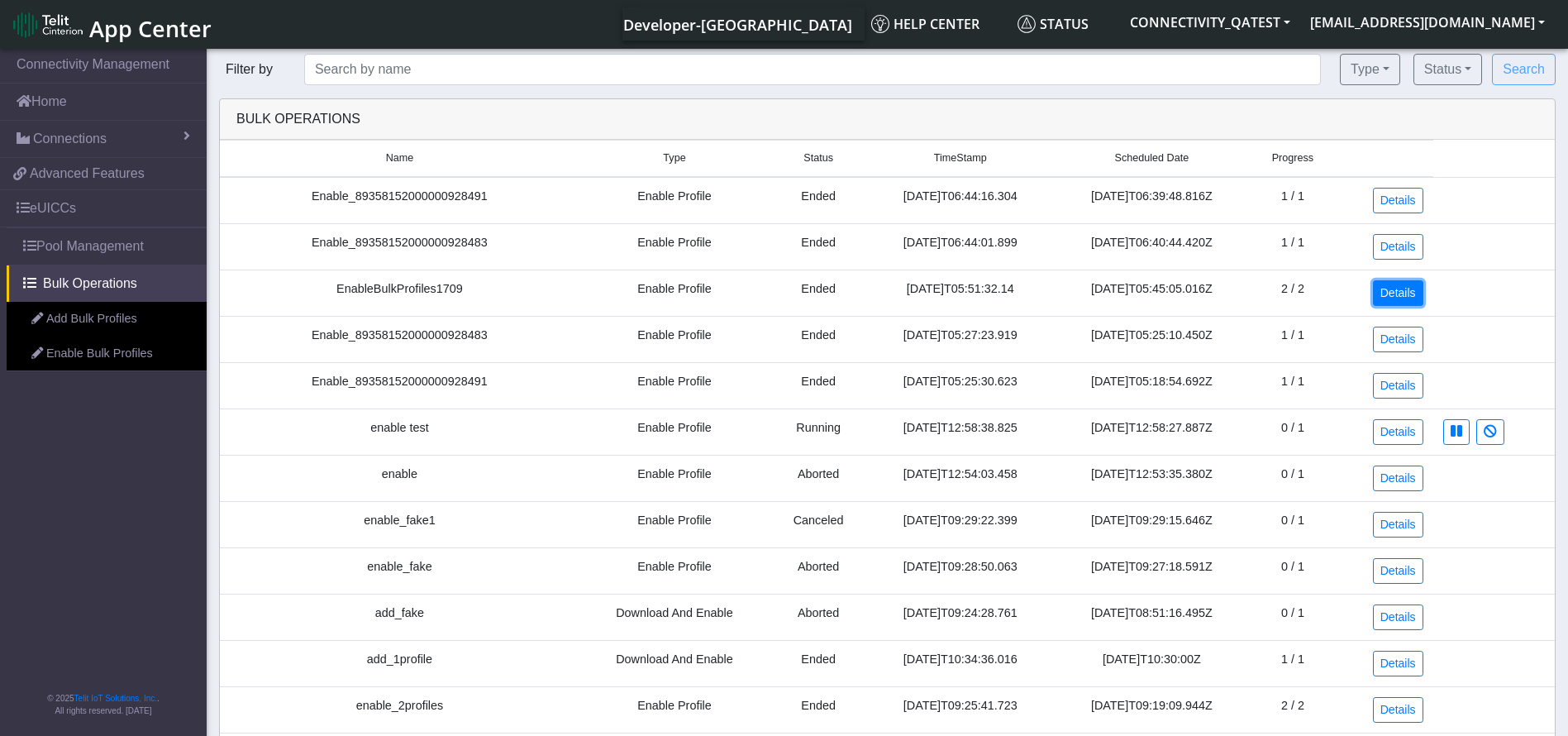
click at [1390, 291] on link "Details" at bounding box center [1398, 293] width 51 height 26
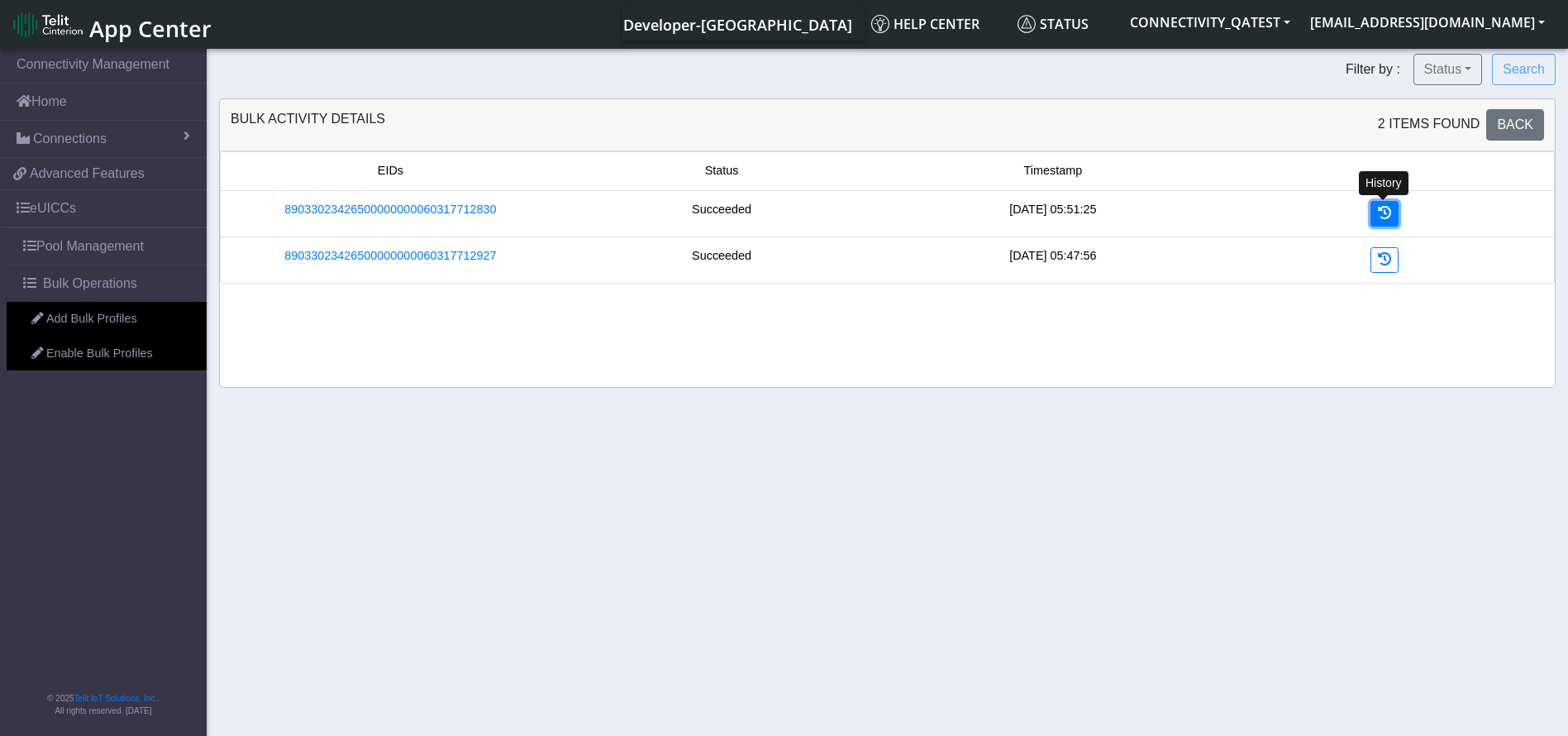
click at [1392, 209] on link at bounding box center [1384, 214] width 28 height 26
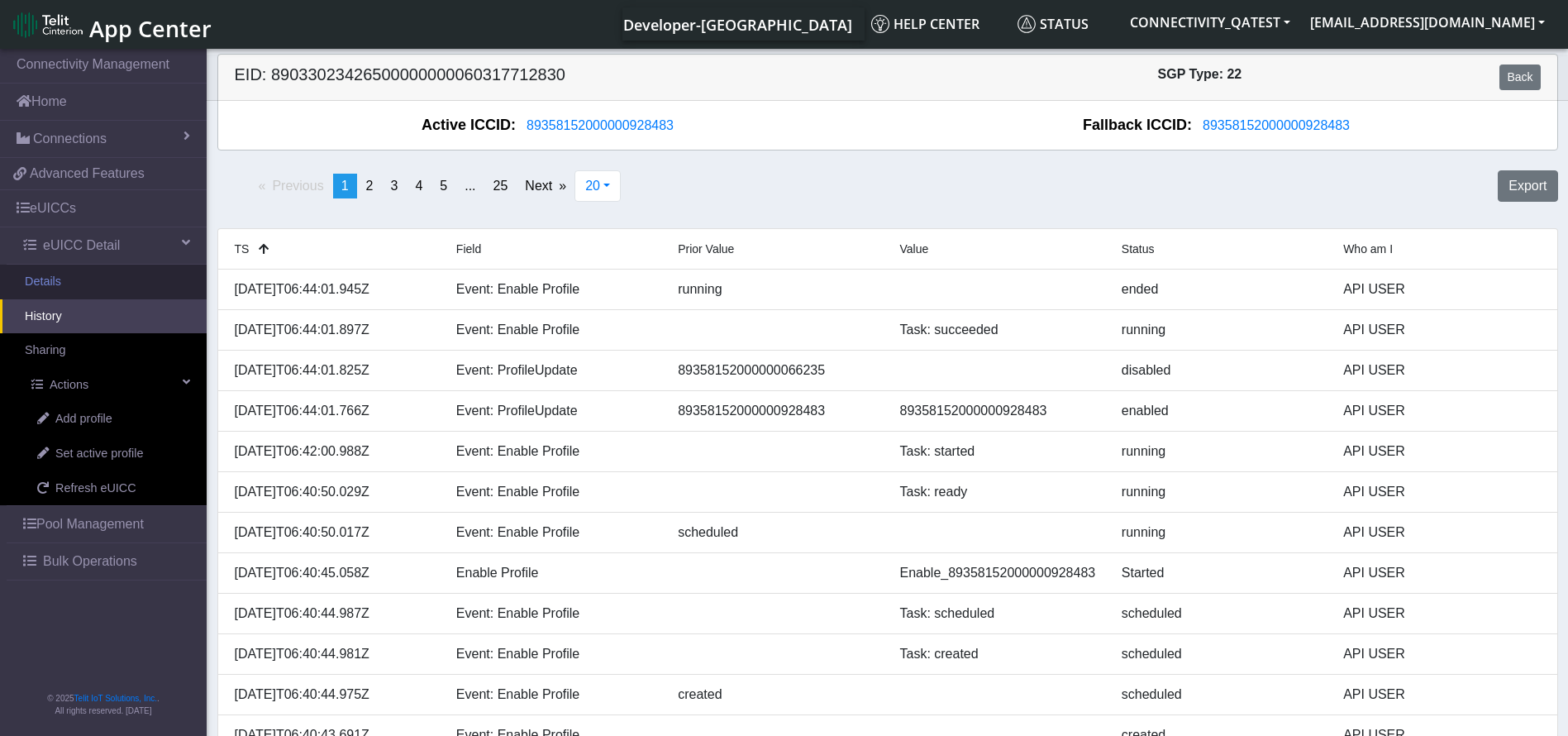
click at [90, 287] on link "Details" at bounding box center [103, 282] width 207 height 34
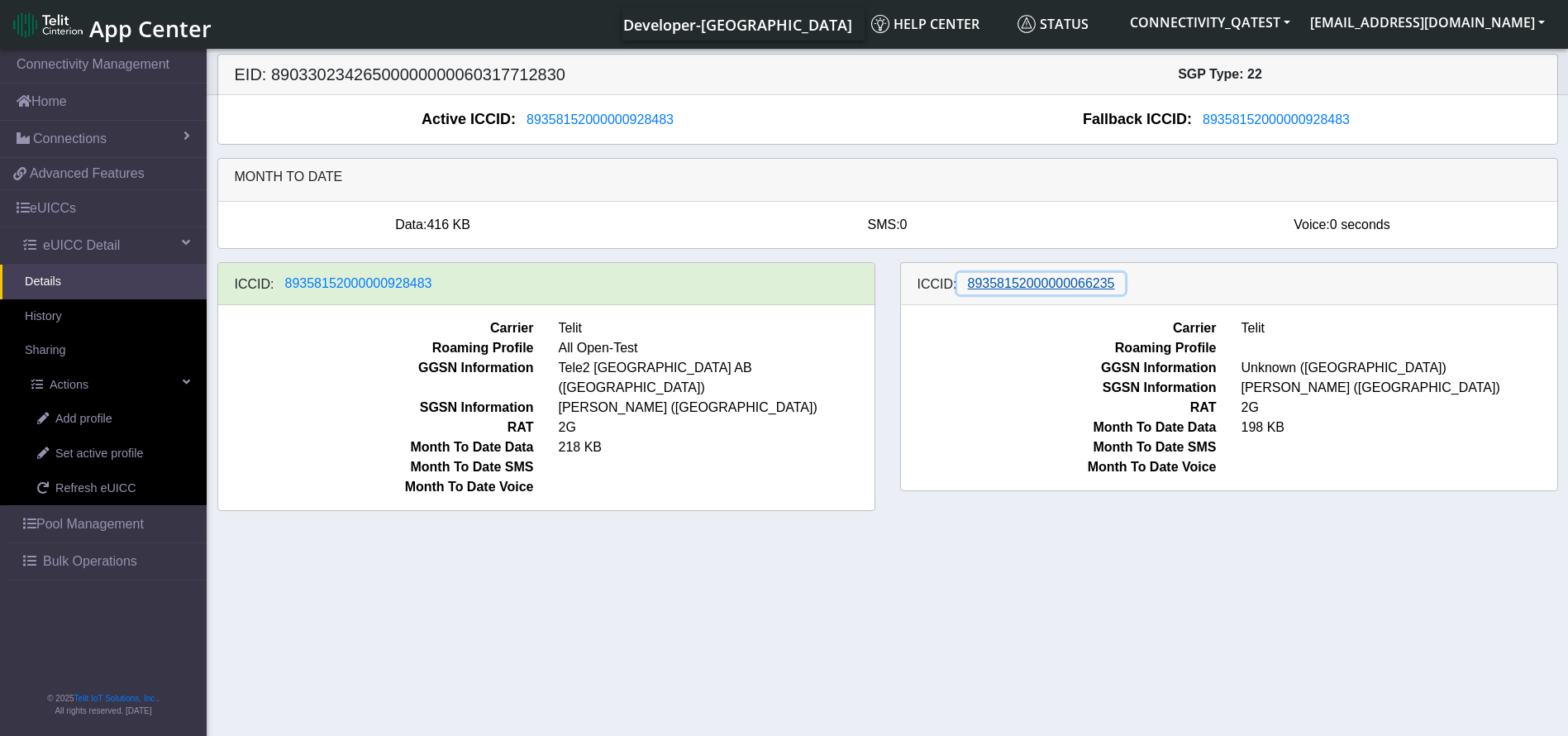
click at [1096, 281] on span "89358152000000066235" at bounding box center [1041, 283] width 147 height 14
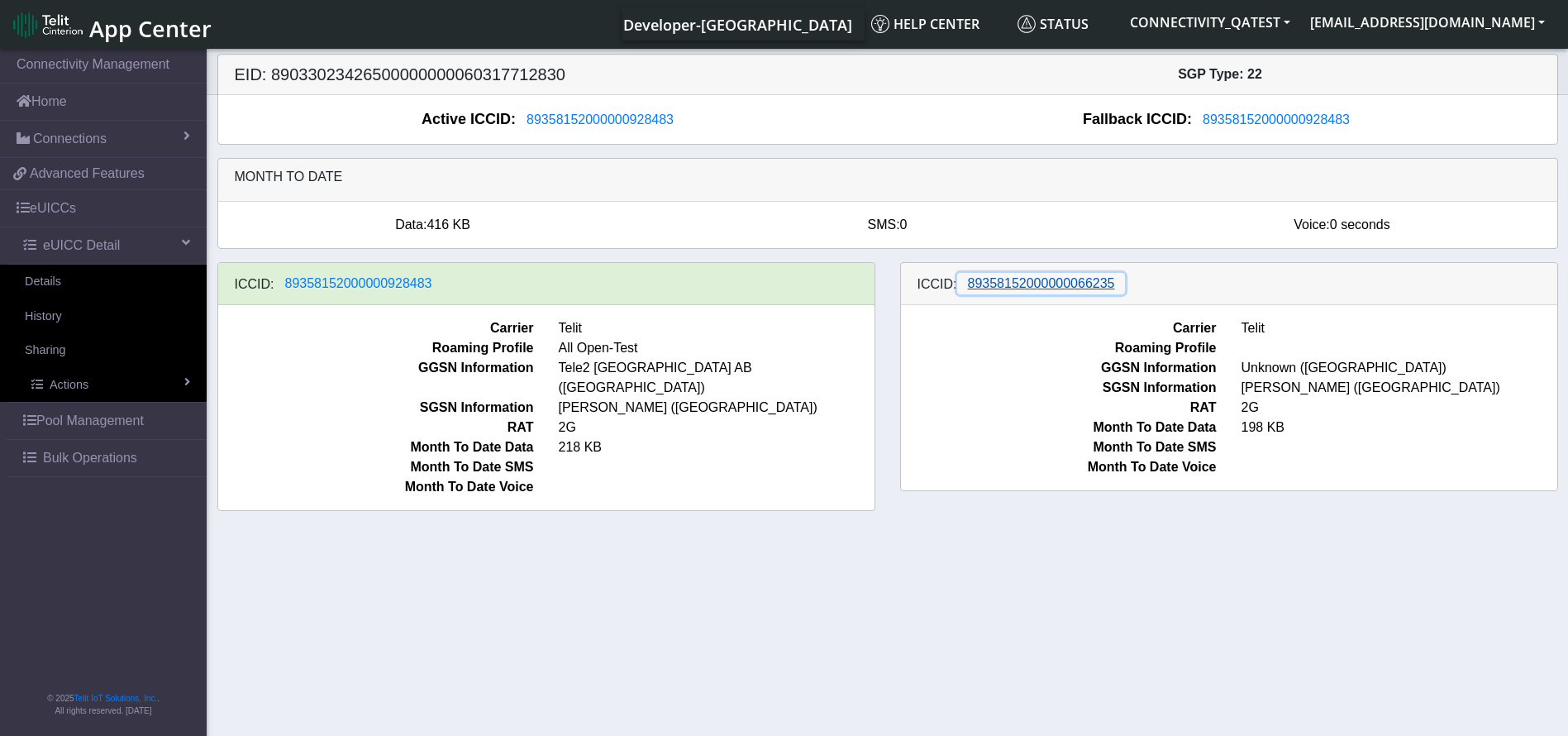
click at [1057, 283] on span "89358152000000066235" at bounding box center [1041, 283] width 147 height 14
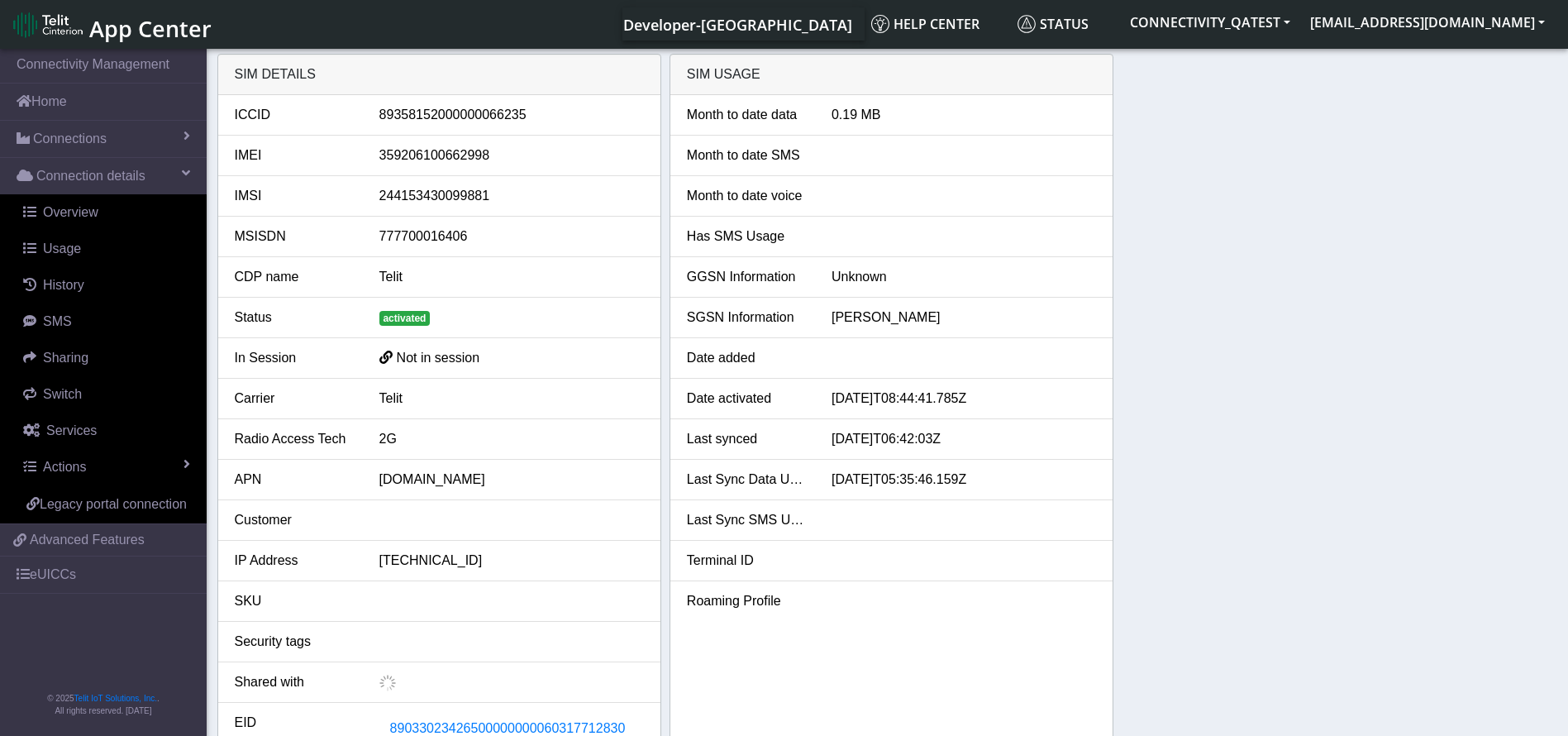
click at [490, 100] on li "ICCID [TECHNICAL_ID]" at bounding box center [439, 115] width 442 height 40
copy div "89358152000000066235"
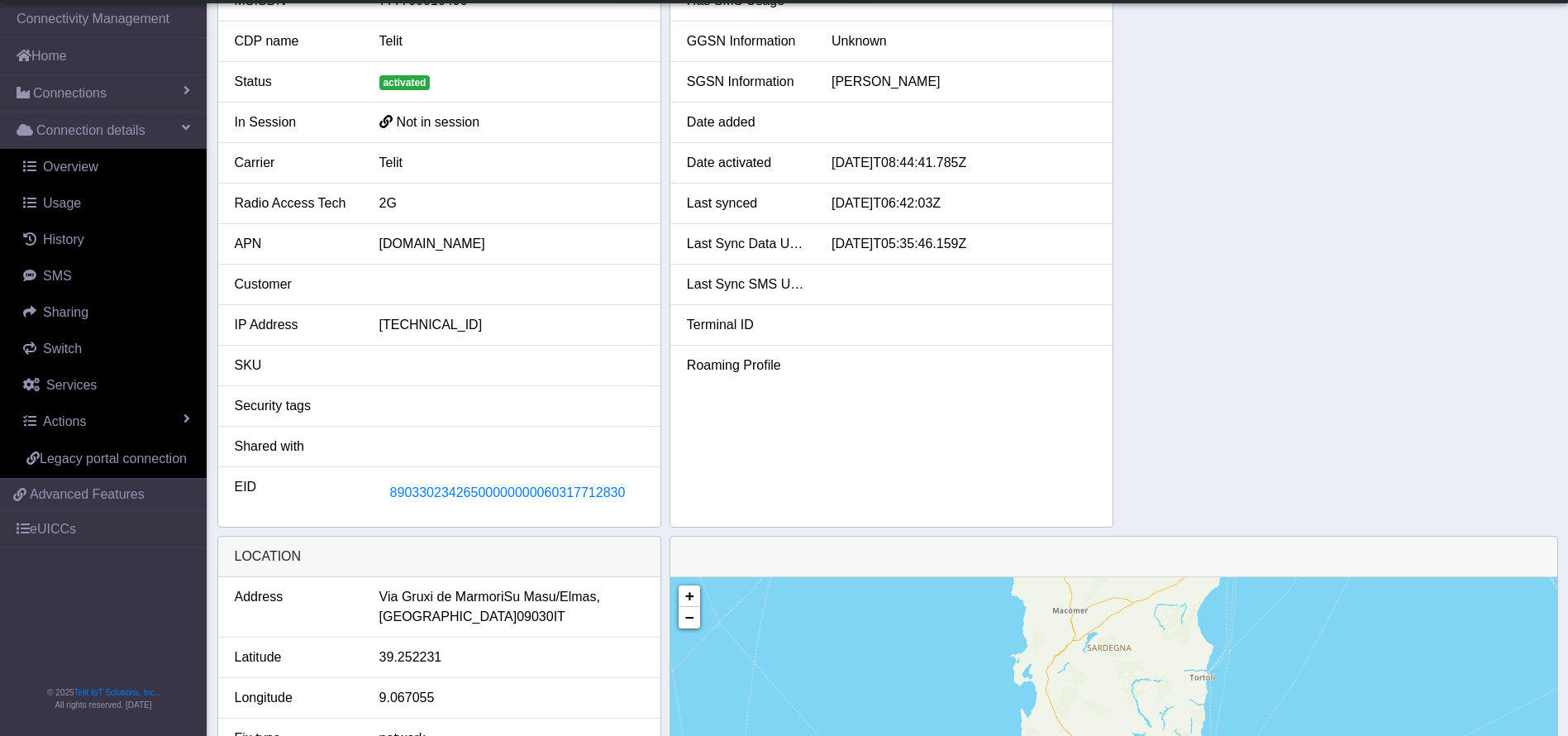
scroll to position [248, 0]
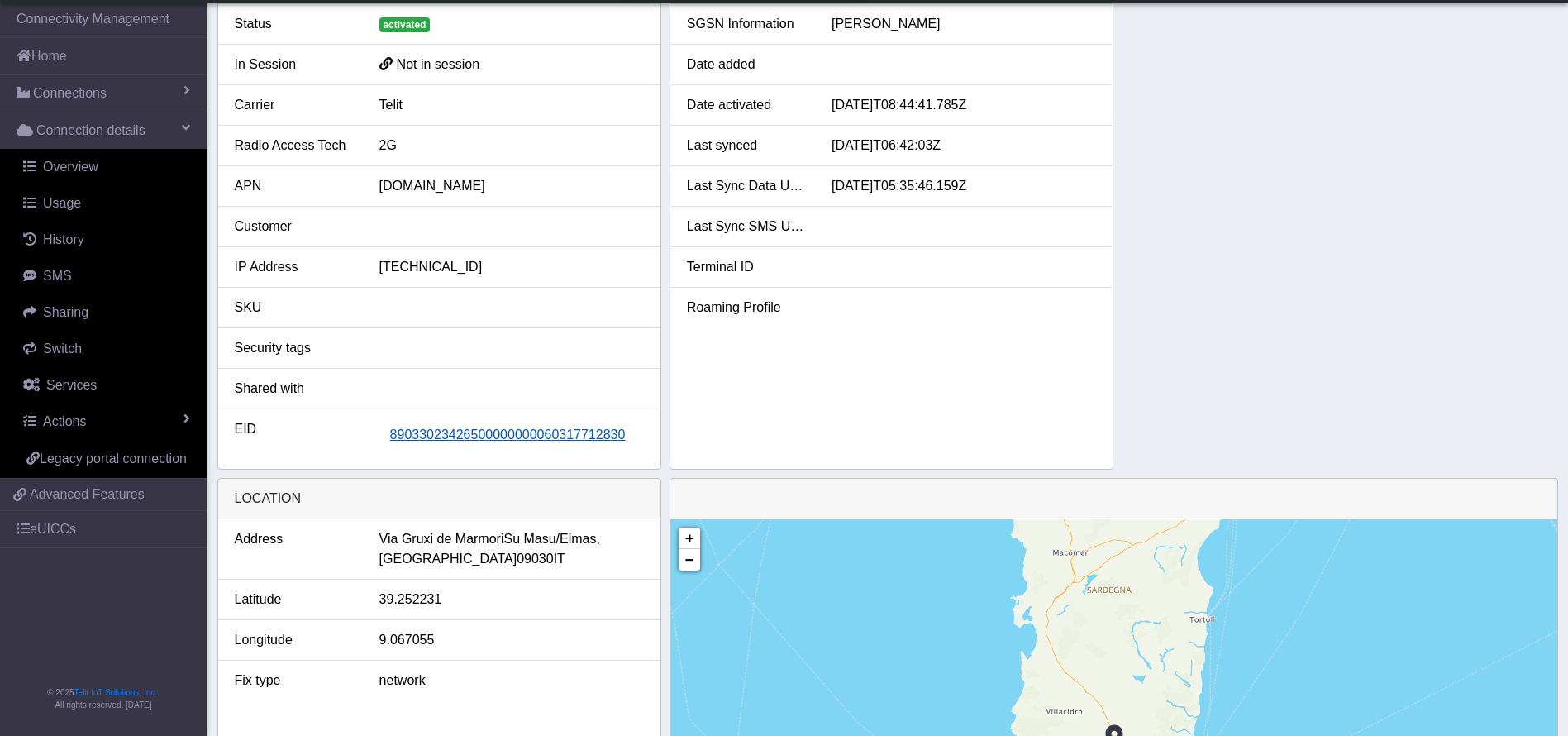
click at [537, 433] on span "89033023426500000000060317712830" at bounding box center [508, 435] width 235 height 14
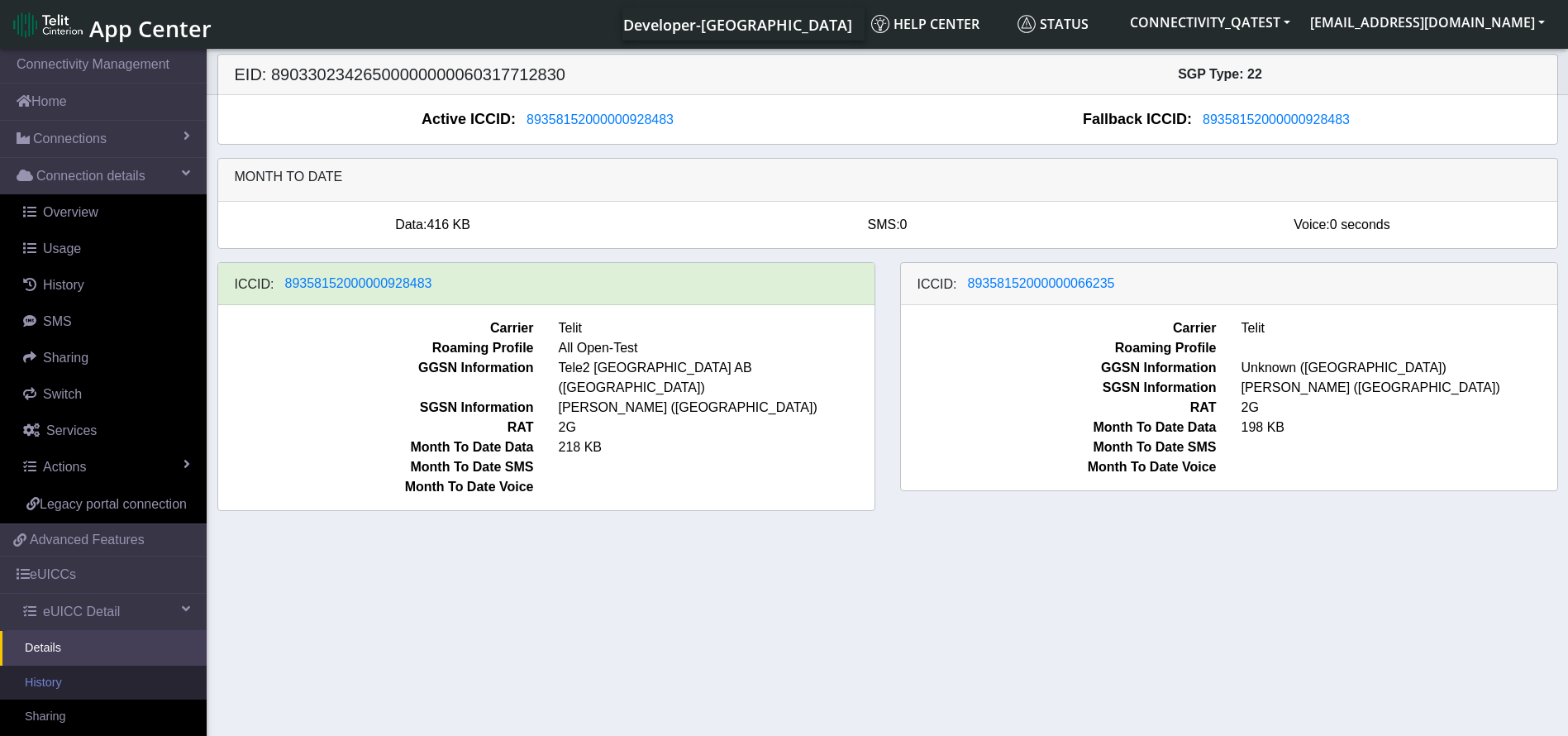
click at [69, 696] on link "History" at bounding box center [103, 683] width 207 height 34
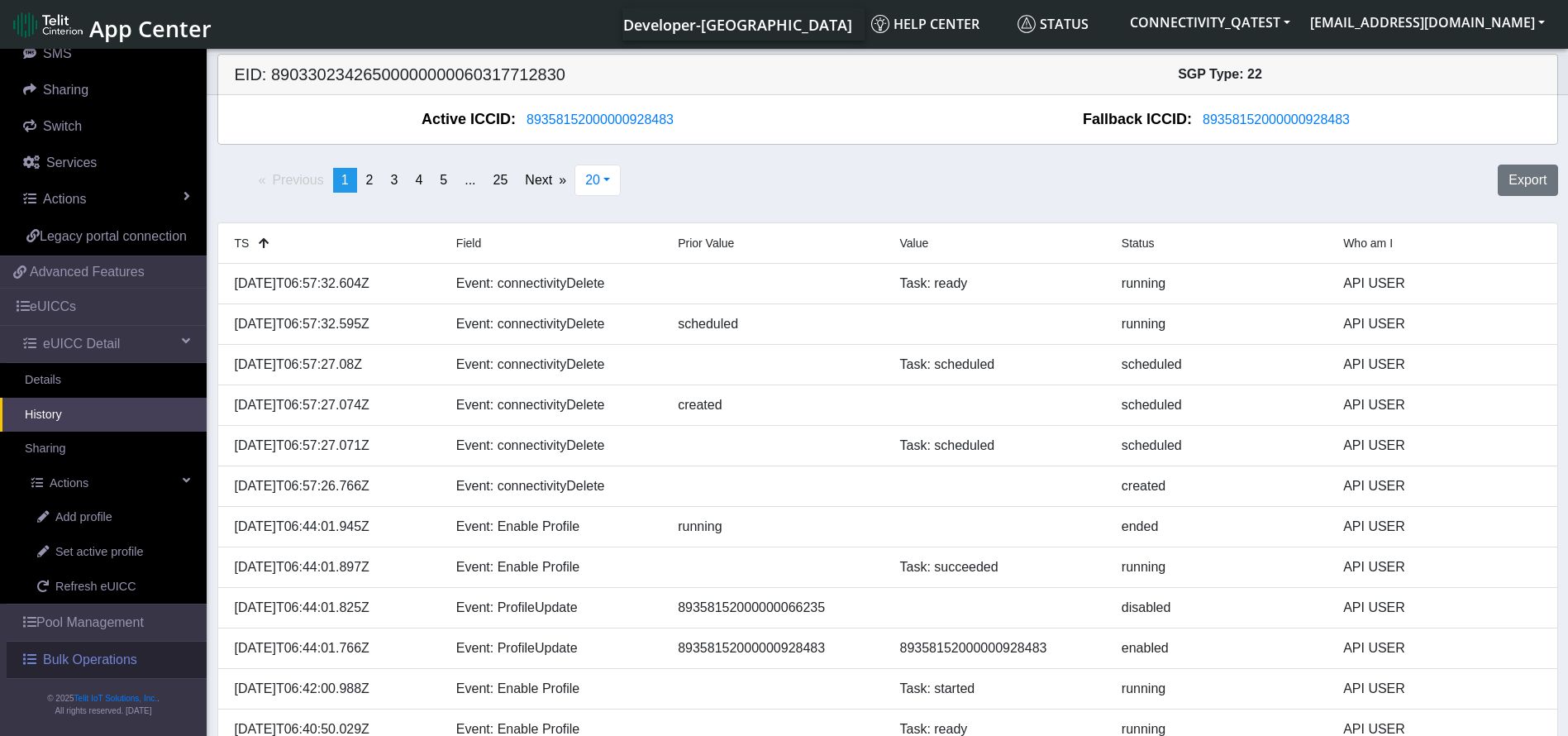
click at [88, 660] on span "Bulk Operations" at bounding box center [90, 660] width 94 height 20
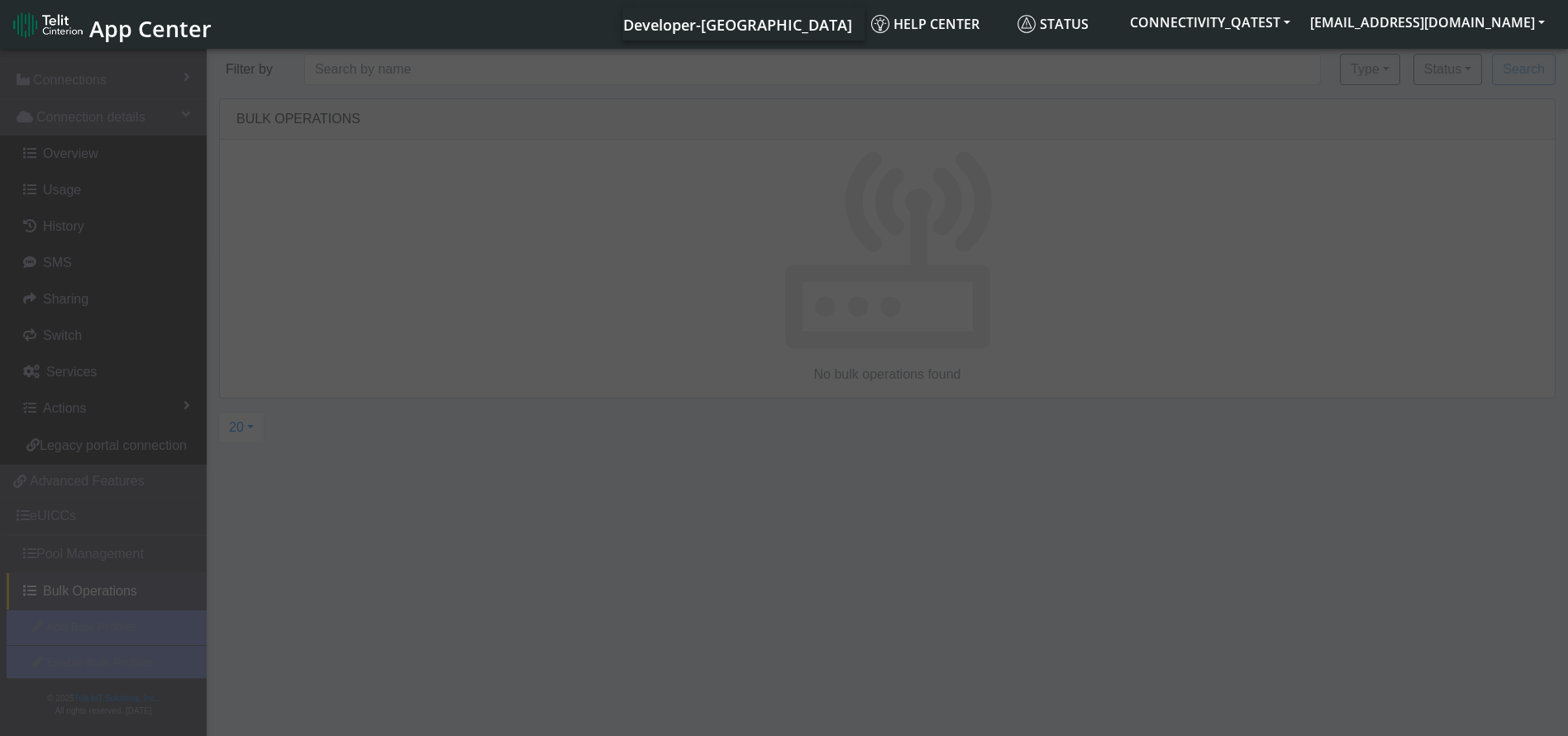
scroll to position [78, 0]
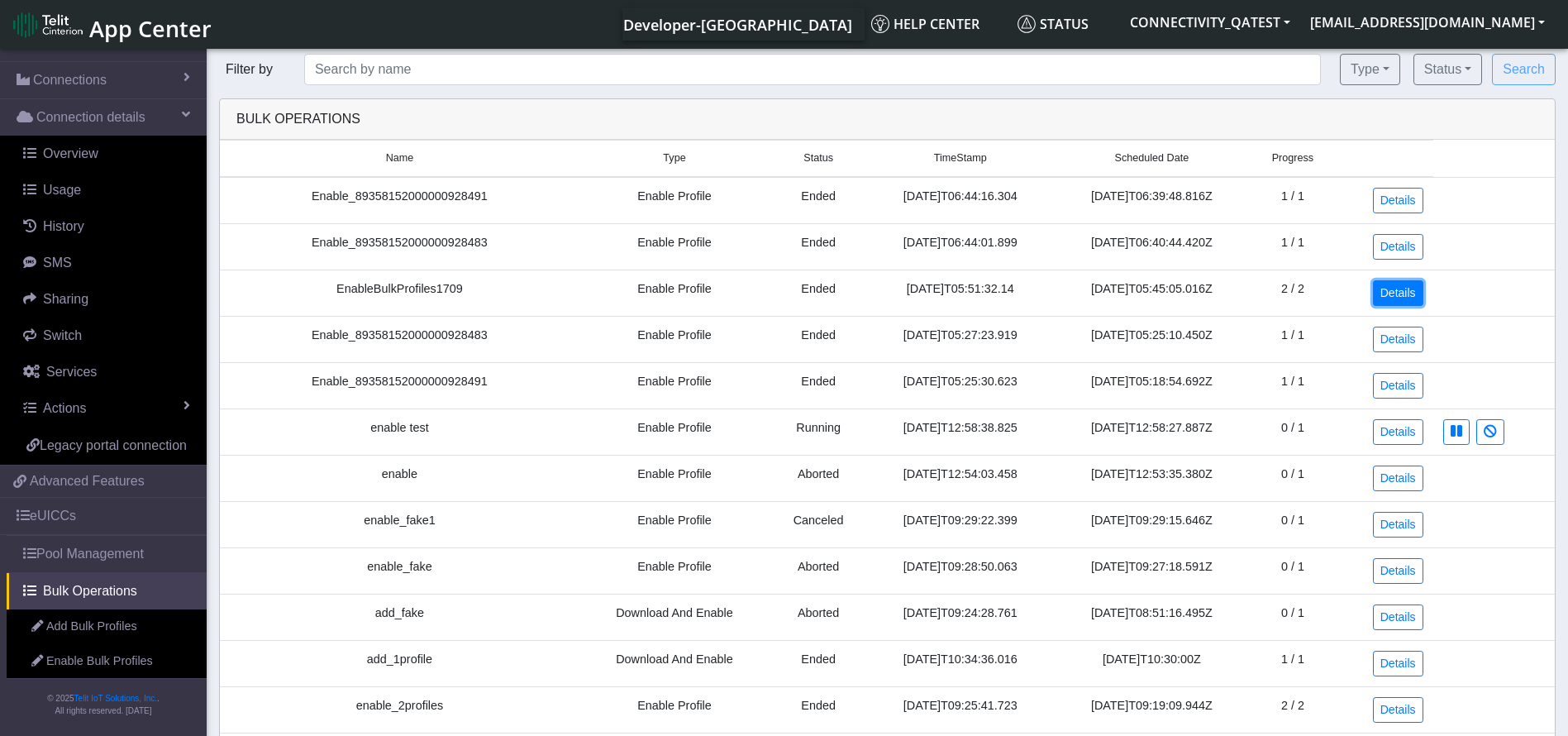
click at [1403, 288] on link "Details" at bounding box center [1398, 293] width 51 height 26
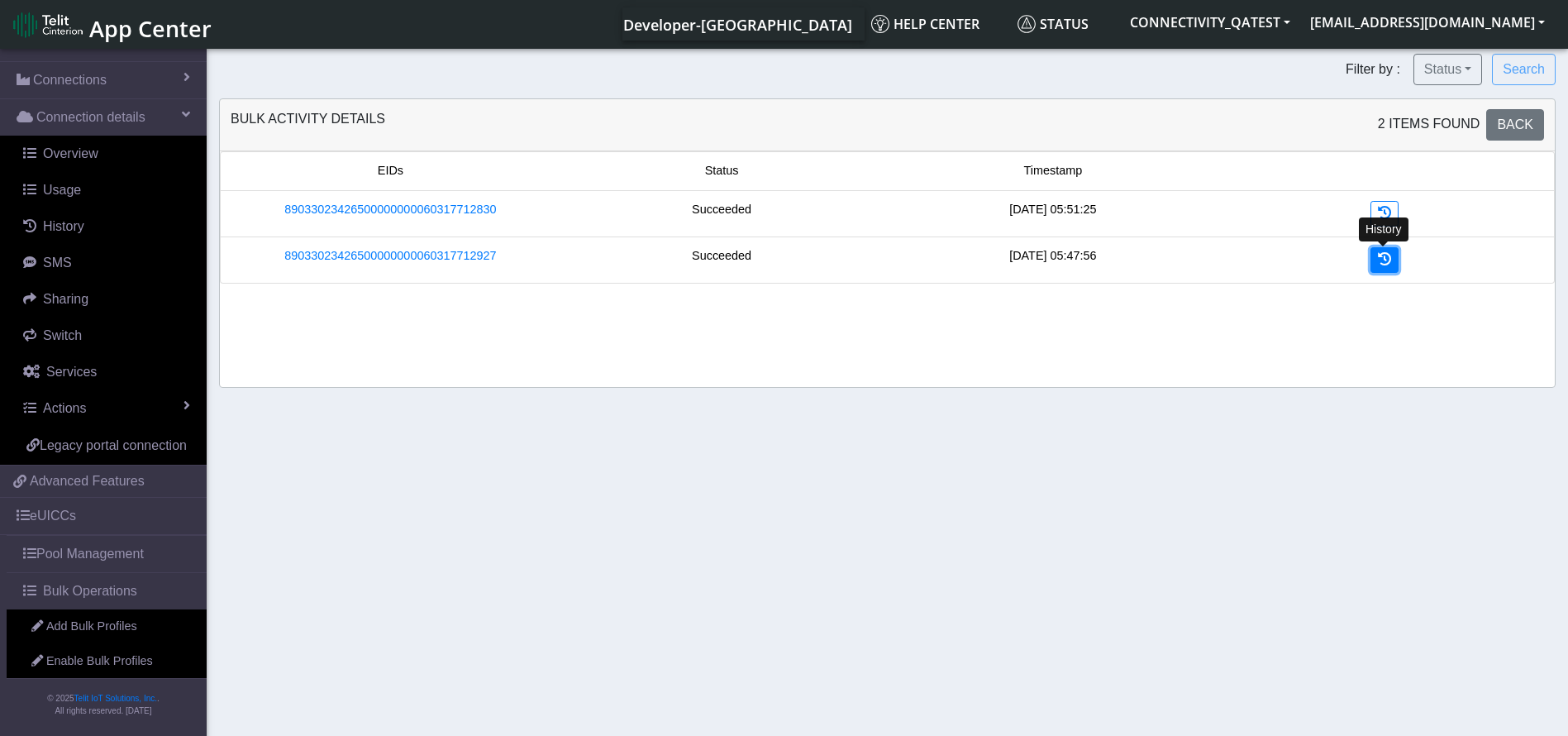
click at [1388, 258] on icon at bounding box center [1383, 259] width 13 height 13
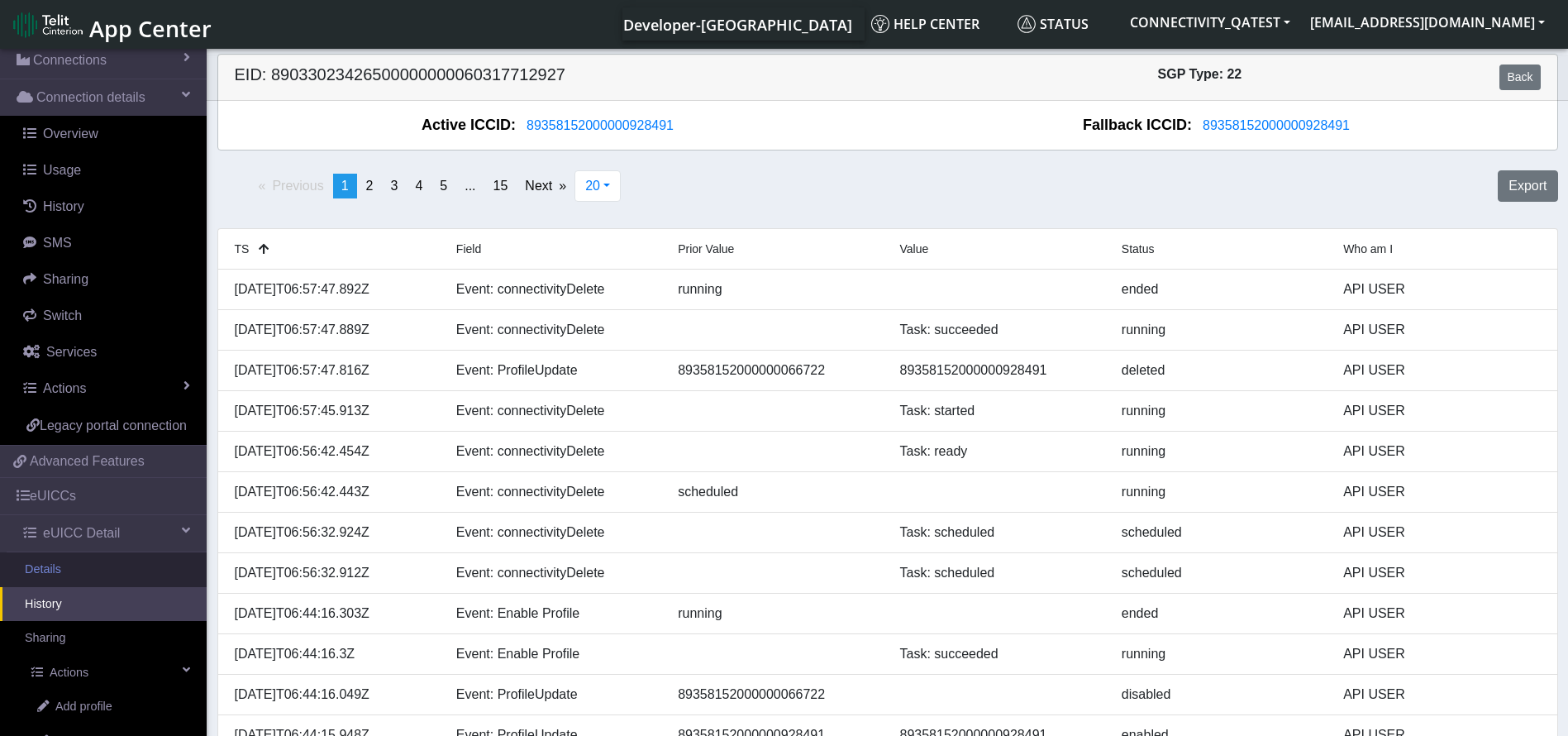
click at [84, 585] on link "Details" at bounding box center [103, 569] width 207 height 34
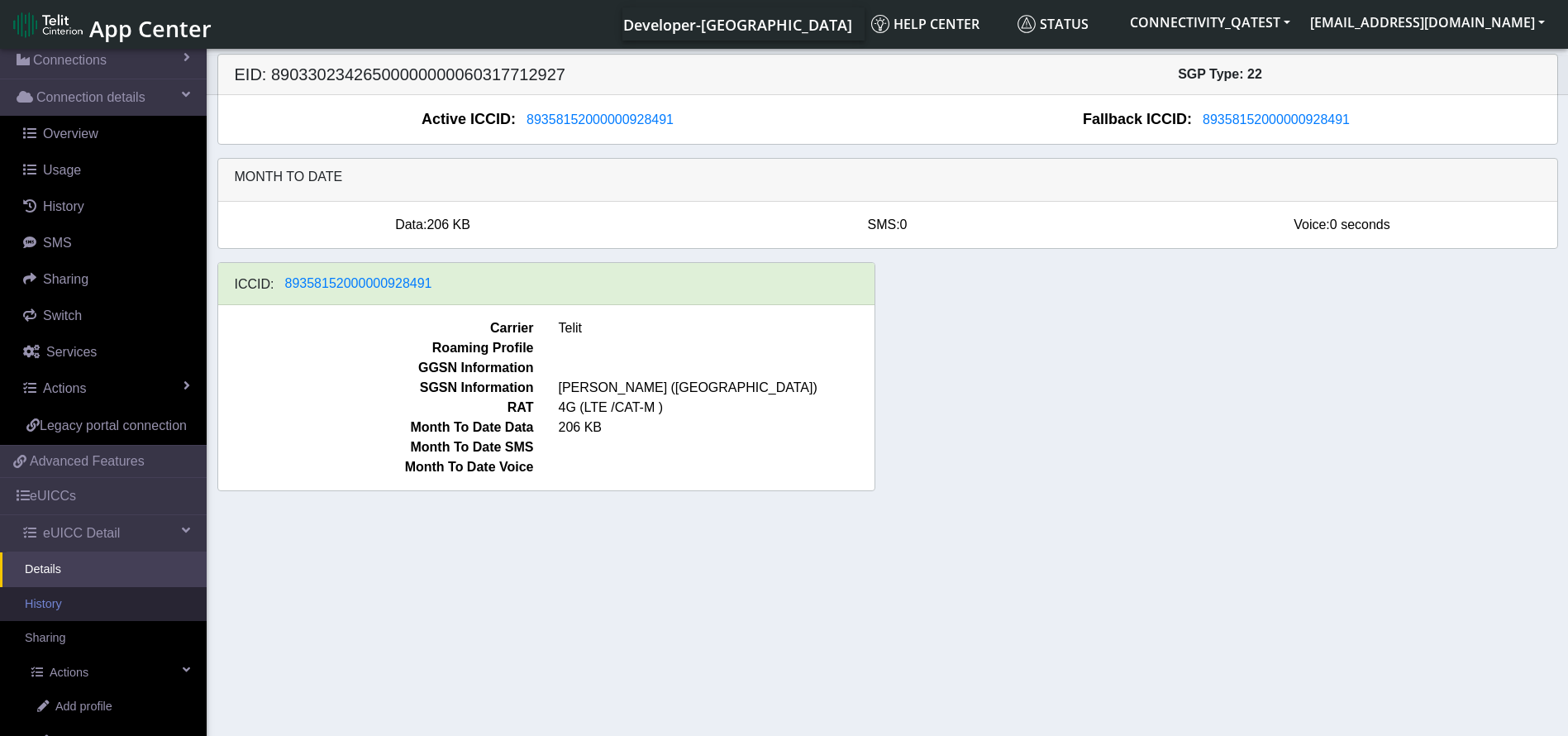
click at [81, 622] on link "History" at bounding box center [103, 605] width 207 height 34
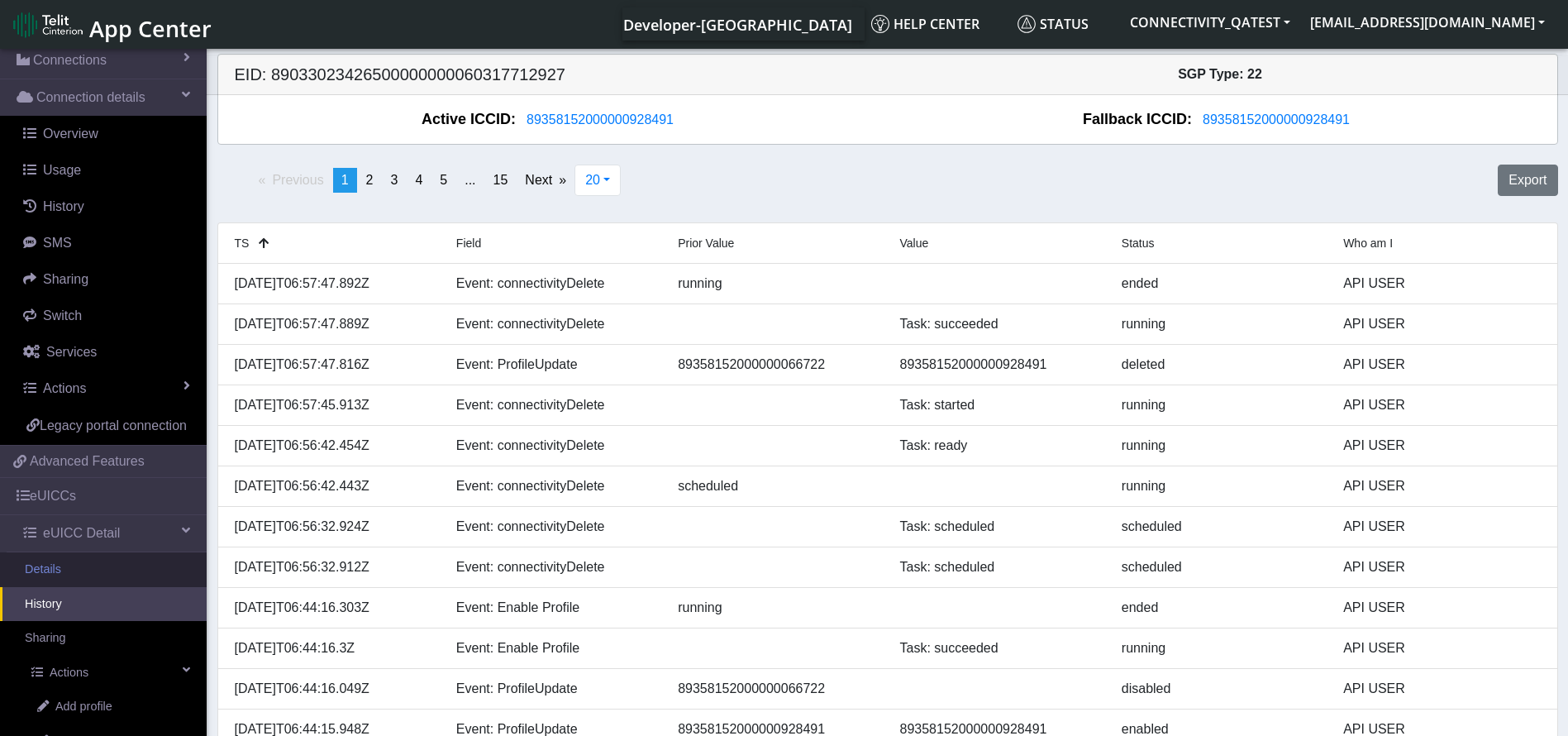
scroll to position [288, 0]
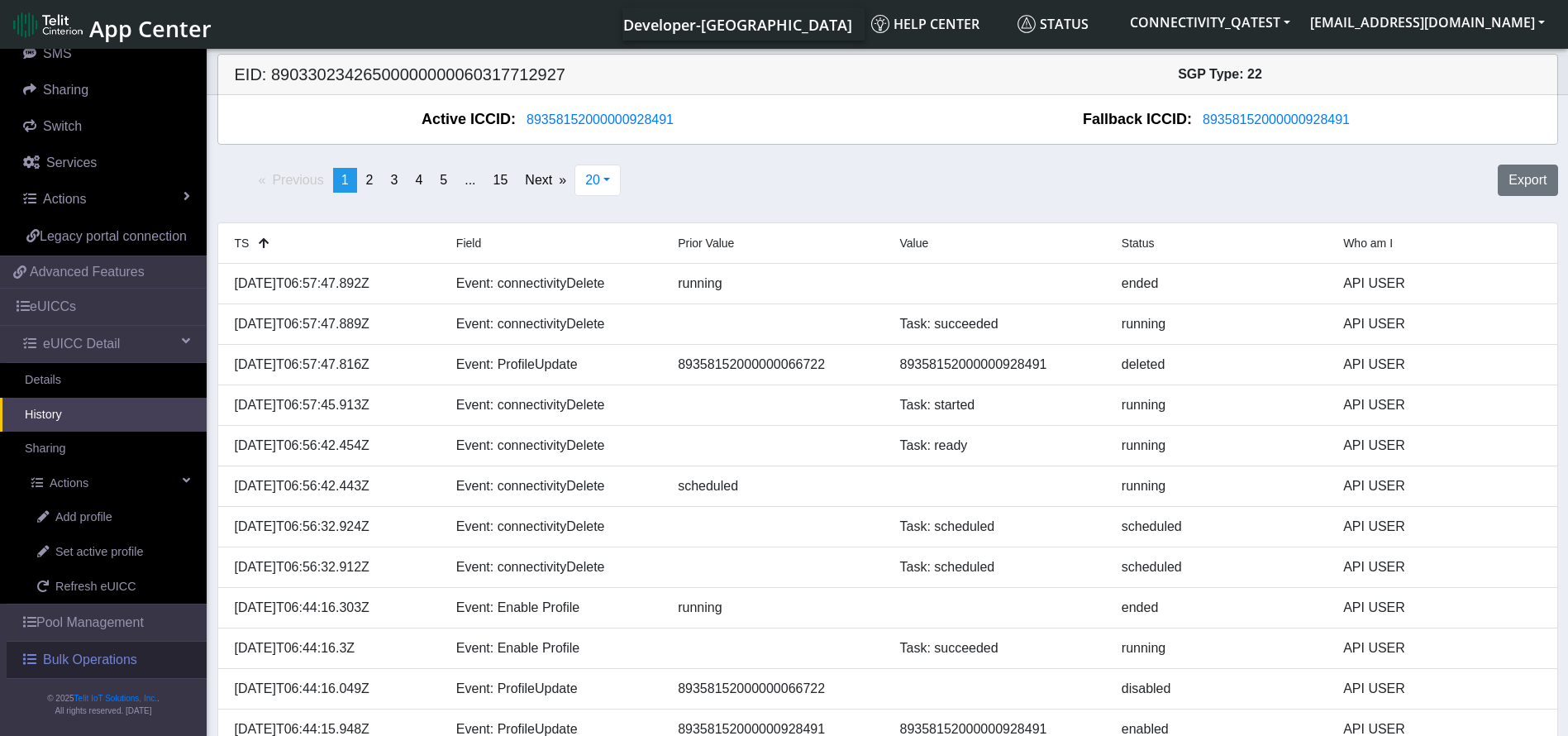
click at [90, 661] on span "Bulk Operations" at bounding box center [90, 660] width 94 height 20
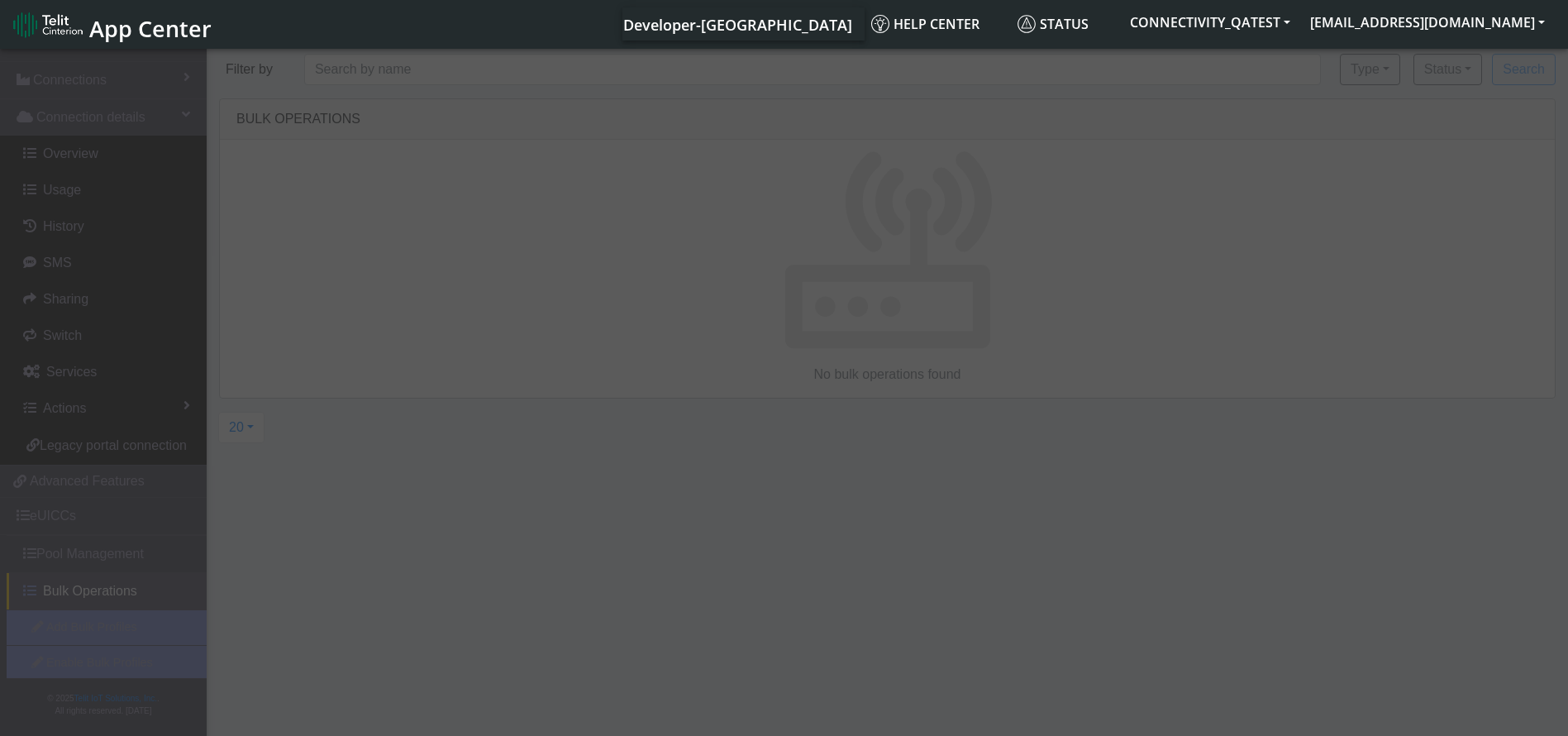
scroll to position [78, 0]
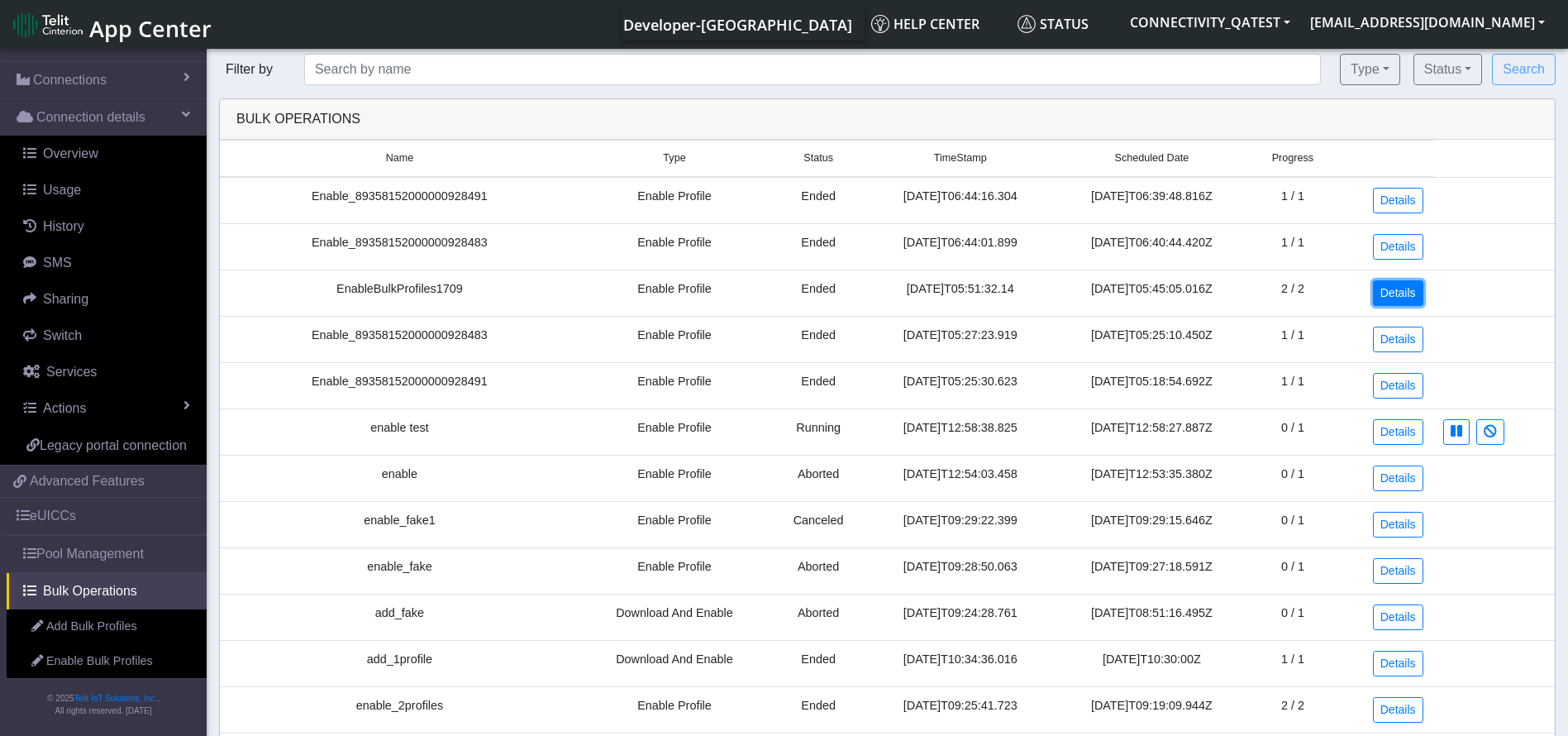
click at [1394, 292] on link "Details" at bounding box center [1398, 293] width 51 height 26
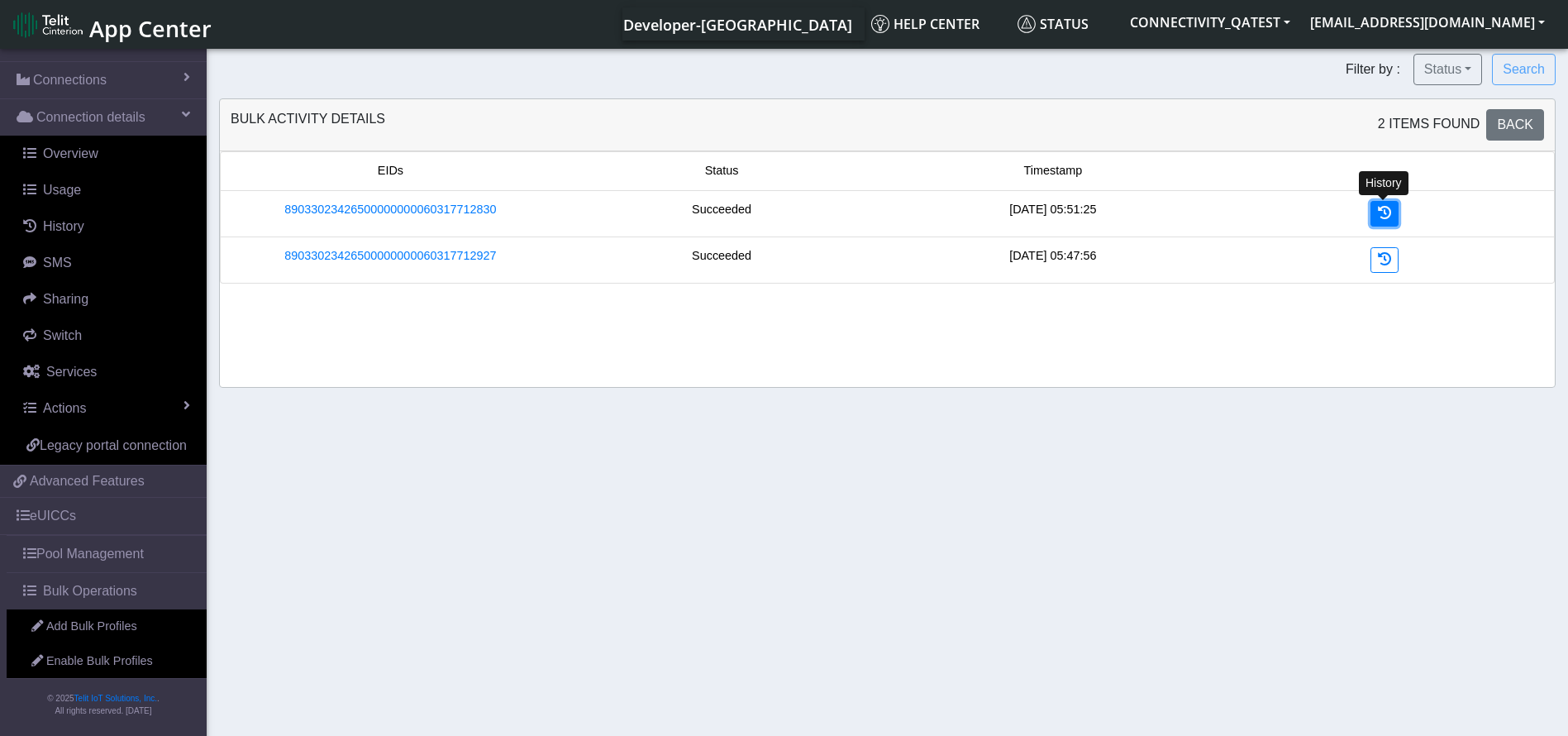
click at [1389, 220] on link at bounding box center [1384, 214] width 28 height 26
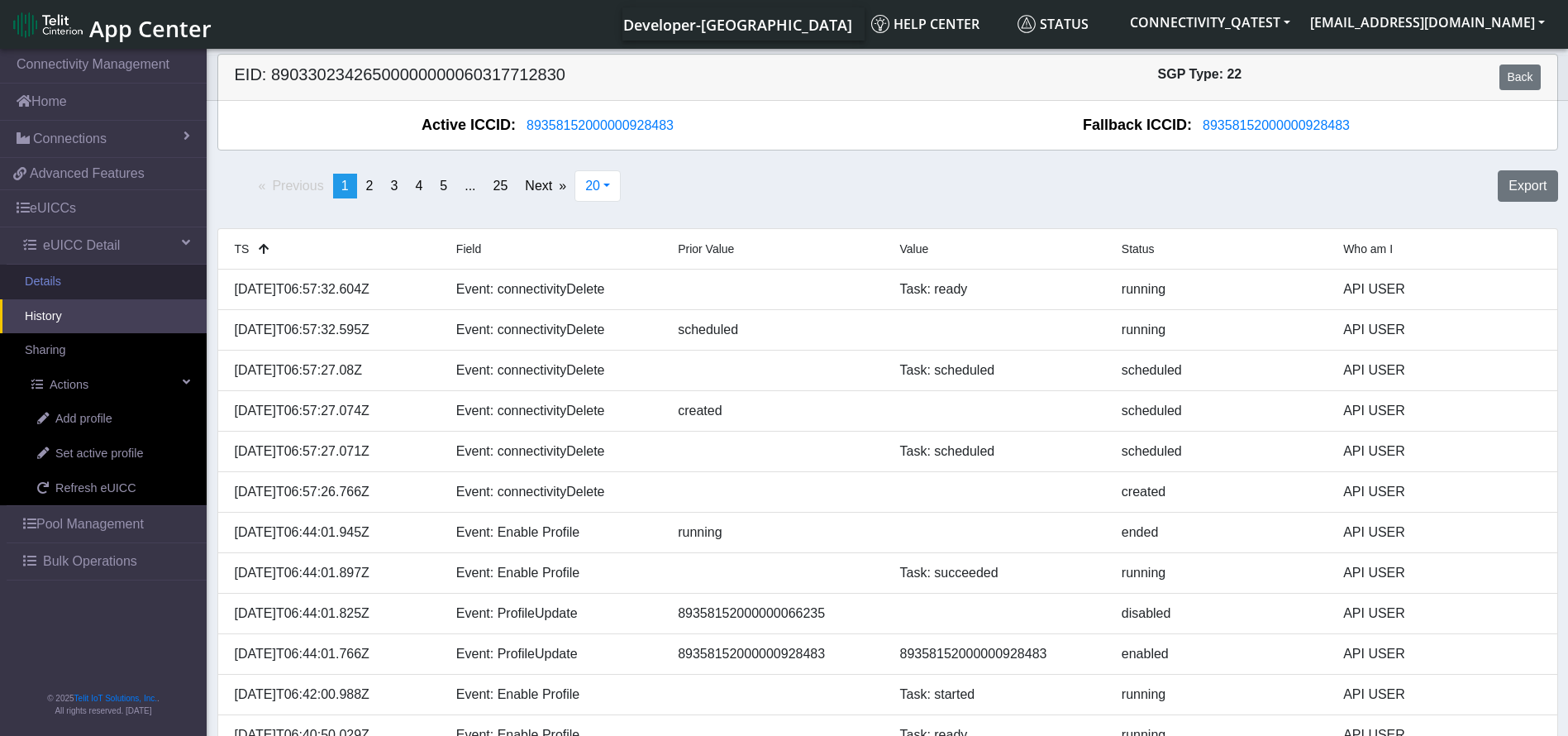
click at [76, 278] on link "Details" at bounding box center [103, 282] width 207 height 34
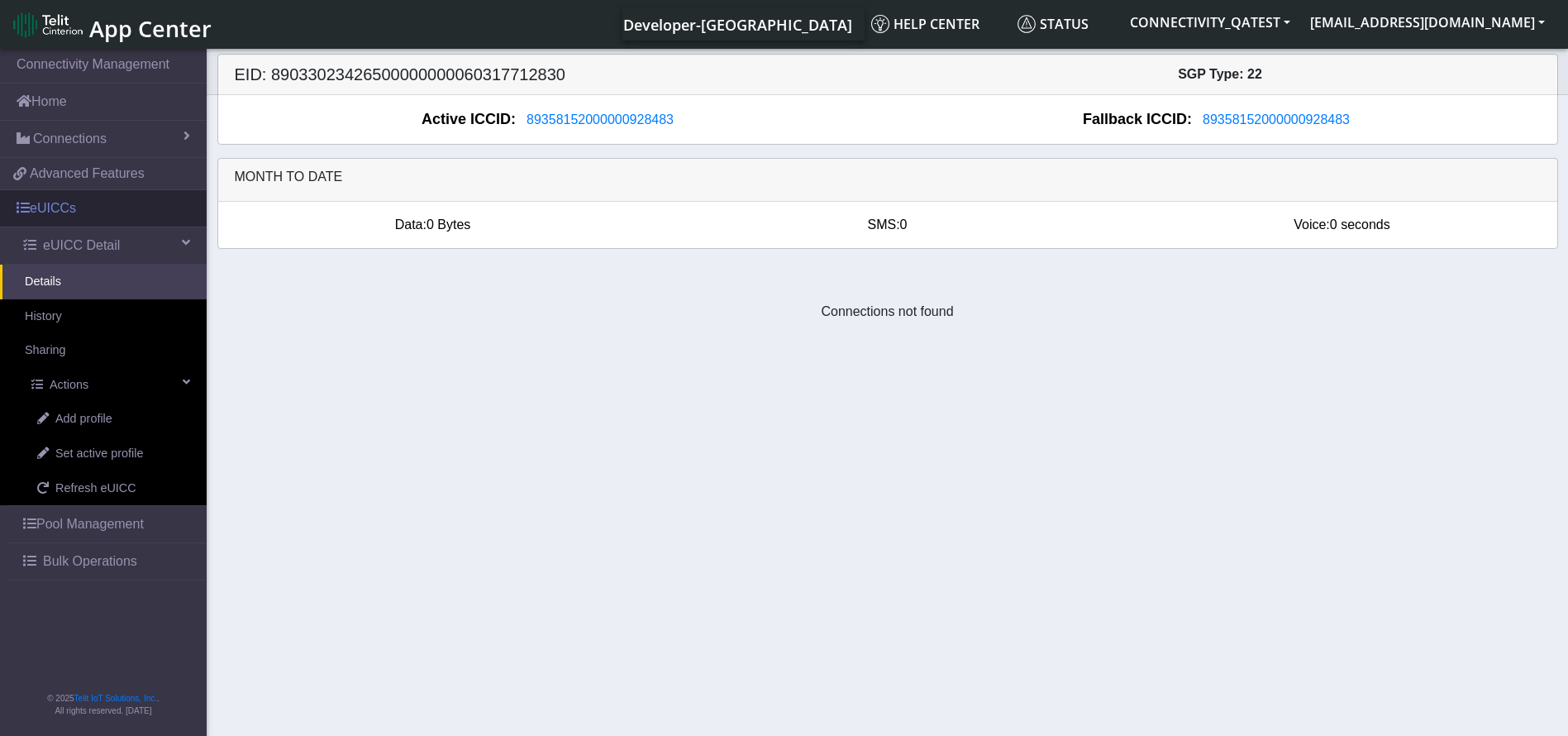
click at [95, 202] on link "eUICCs" at bounding box center [103, 209] width 207 height 36
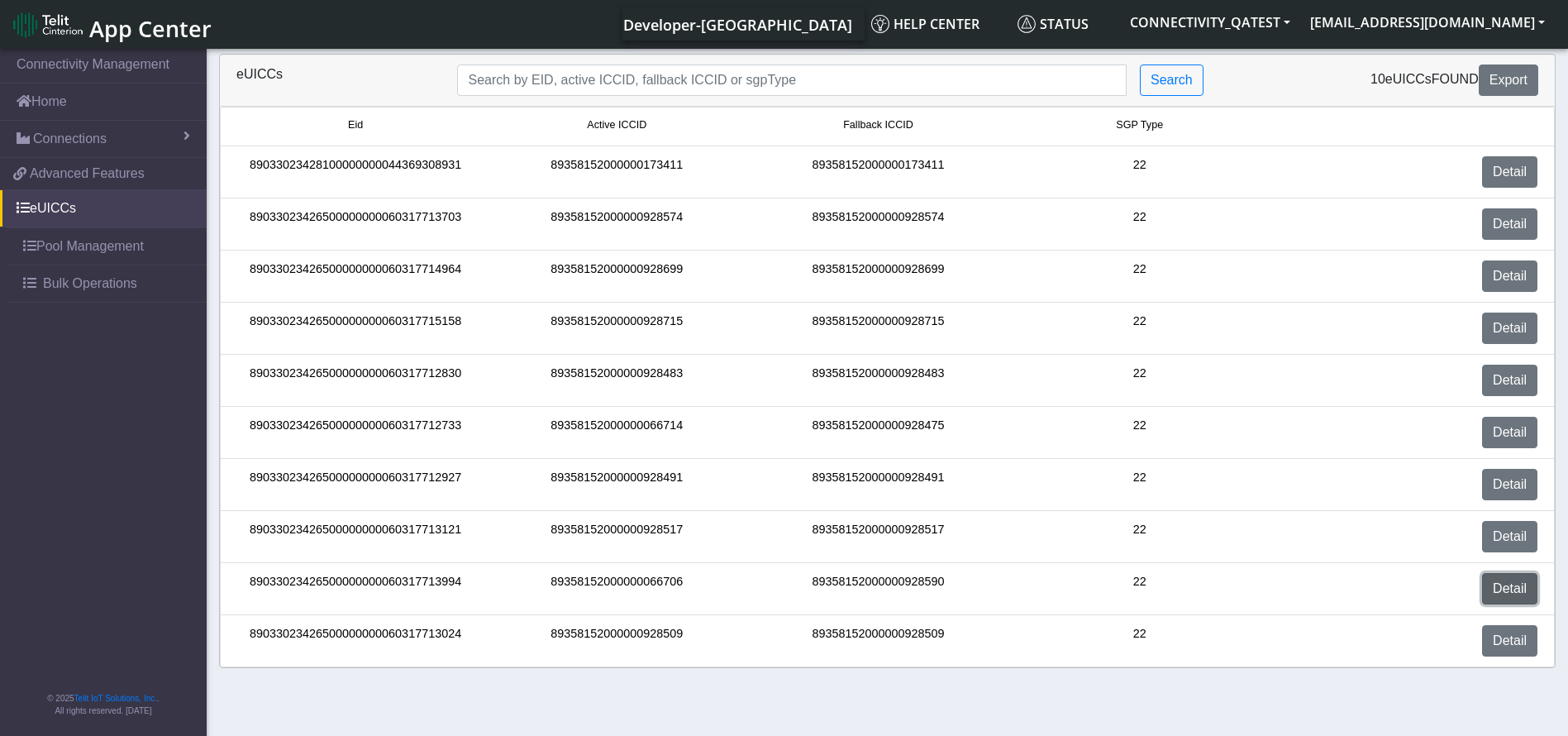
click at [1490, 577] on link "Detail" at bounding box center [1510, 588] width 56 height 32
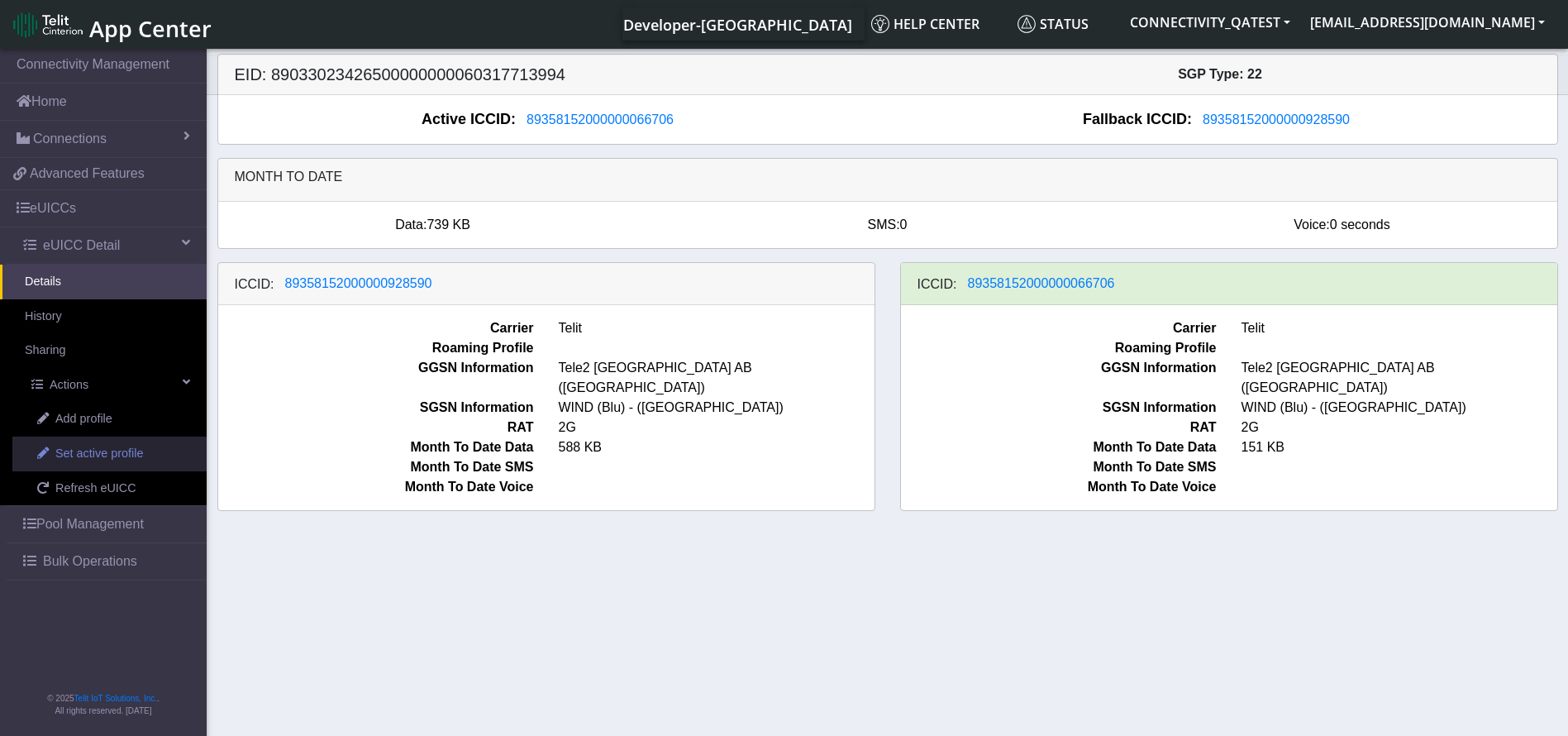
click at [93, 452] on span "Set active profile" at bounding box center [100, 453] width 88 height 18
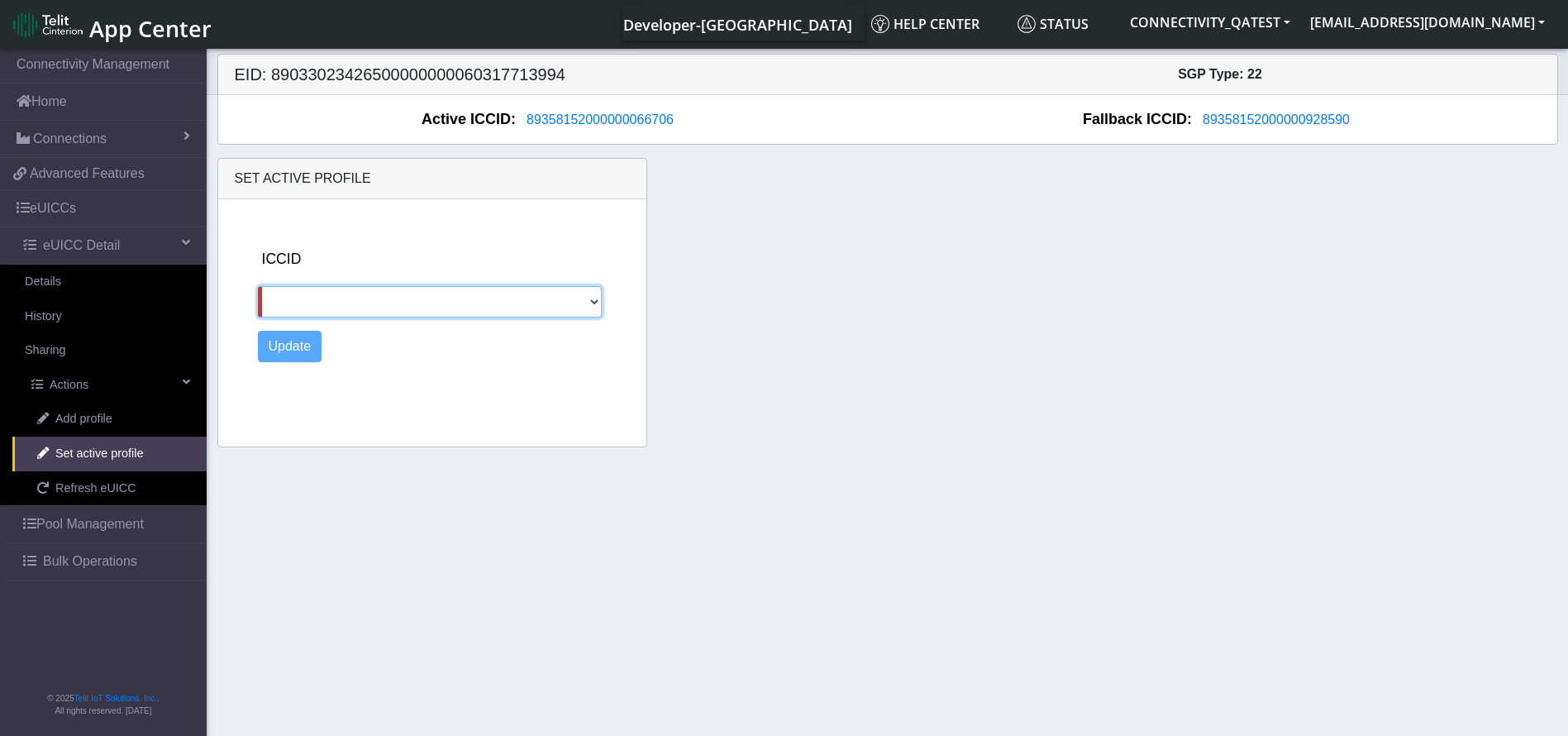
click at [519, 308] on select "89358152000000928590" at bounding box center [429, 301] width 344 height 32
select select "89358152000000928590"
click at [257, 286] on select "89358152000000928590" at bounding box center [429, 301] width 344 height 32
click at [273, 345] on button "Update" at bounding box center [289, 346] width 64 height 32
